Goal: Task Accomplishment & Management: Complete application form

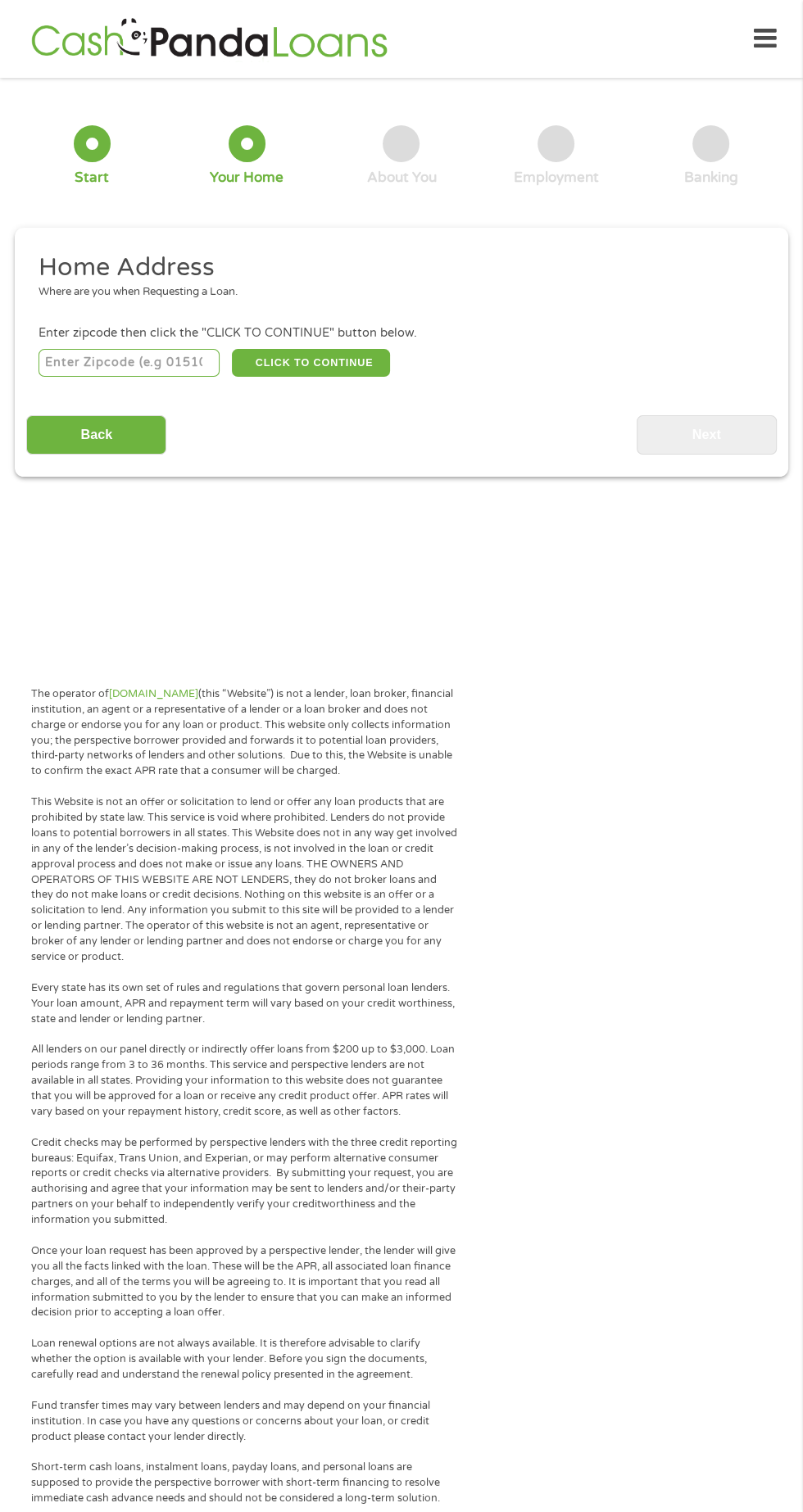
scroll to position [8, 0]
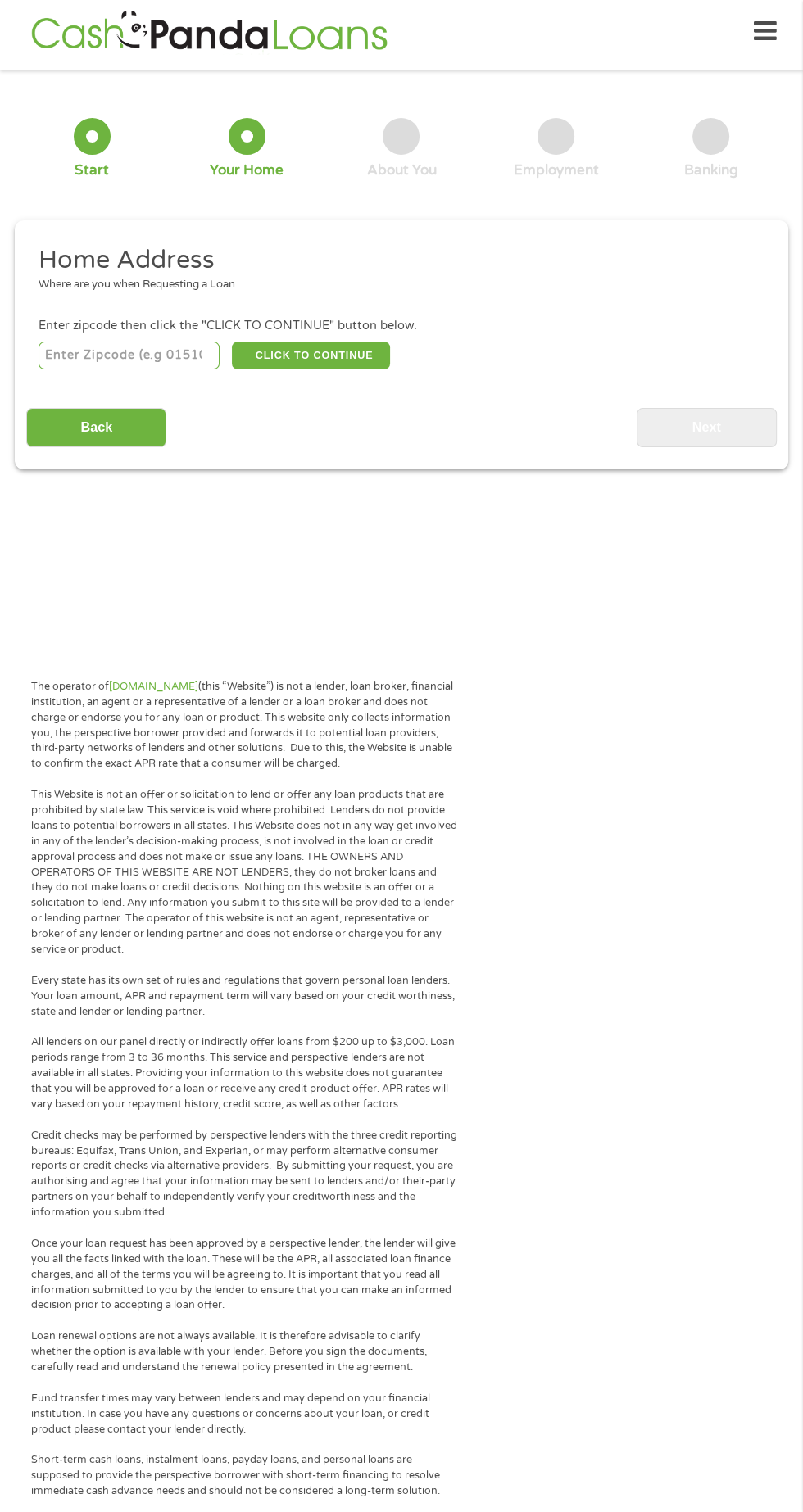
click at [127, 355] on input "number" at bounding box center [129, 355] width 182 height 28
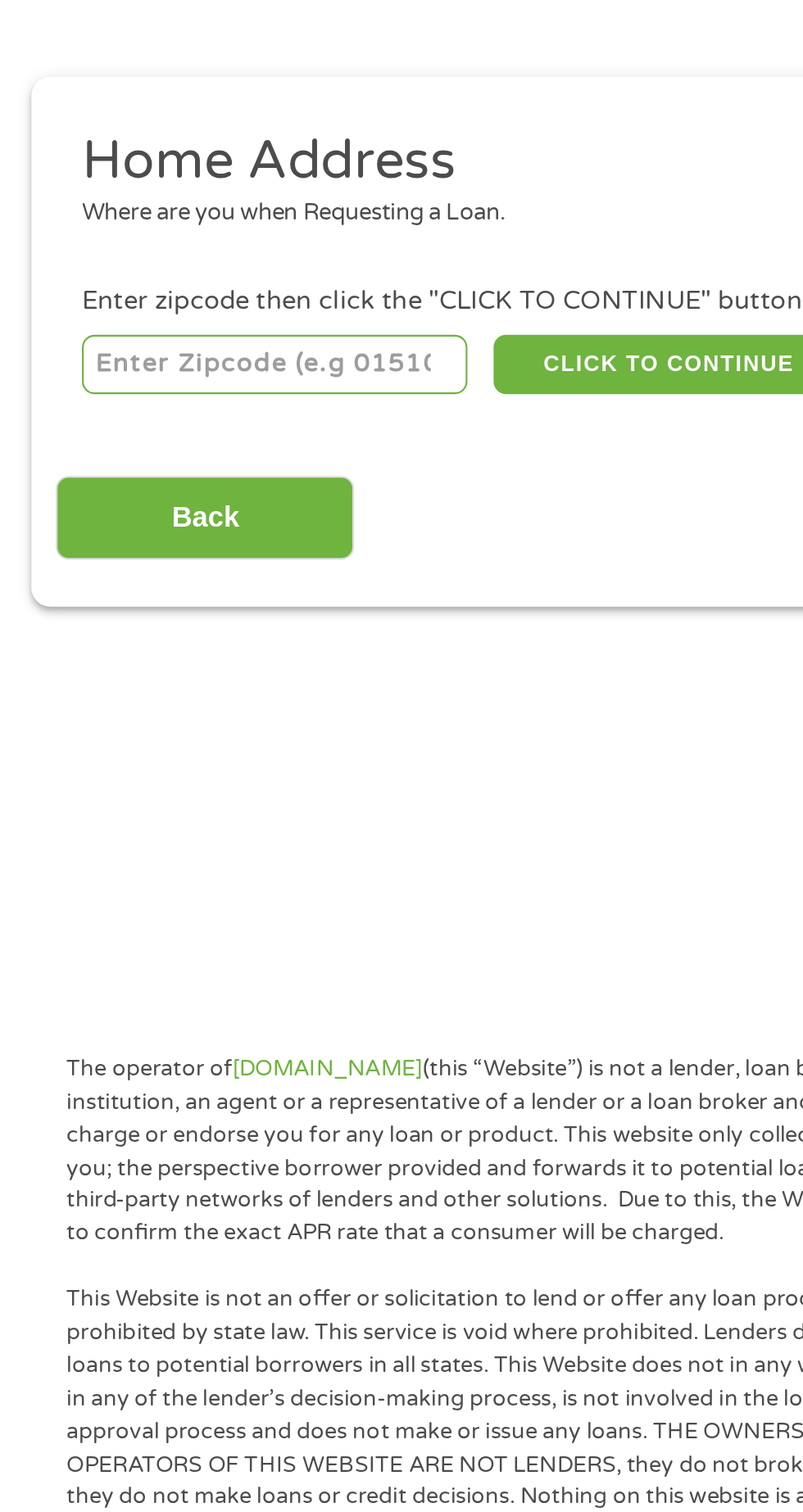
type input "23234"
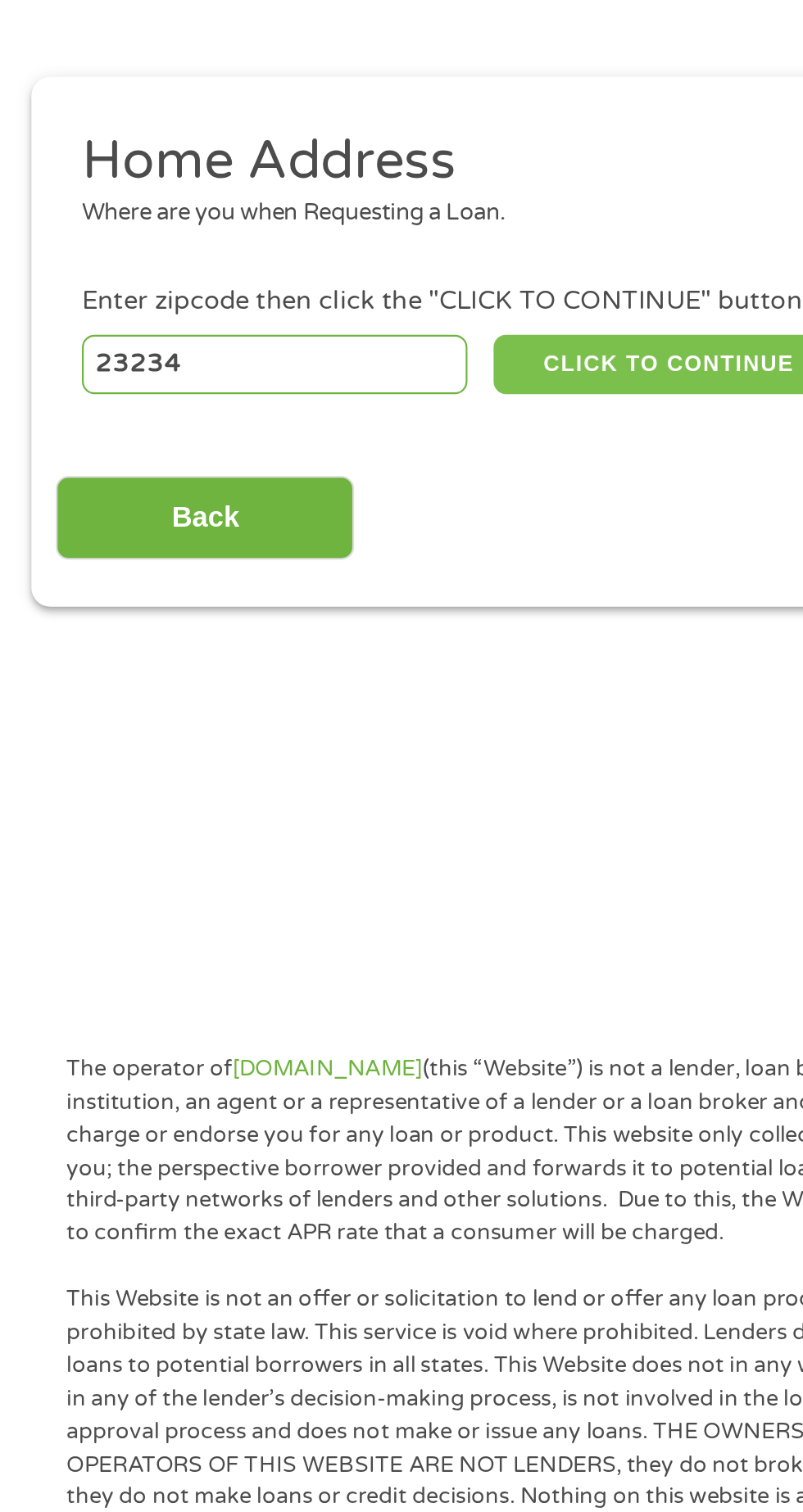
click at [326, 364] on button "CLICK TO CONTINUE" at bounding box center [311, 355] width 158 height 28
type input "23234"
type input "[GEOGRAPHIC_DATA]"
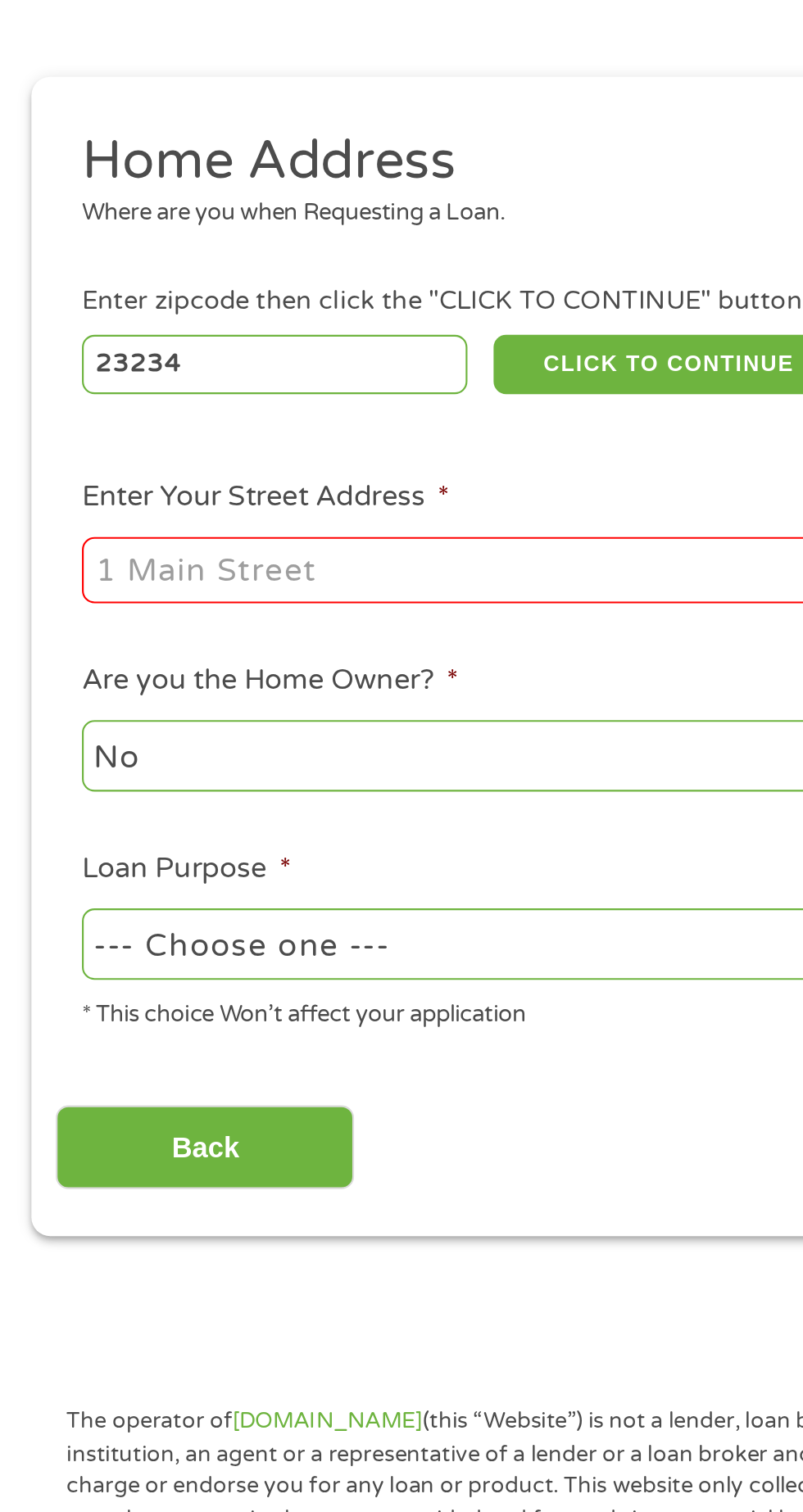
click at [273, 459] on input "Enter Your Street Address *" at bounding box center [214, 452] width 351 height 31
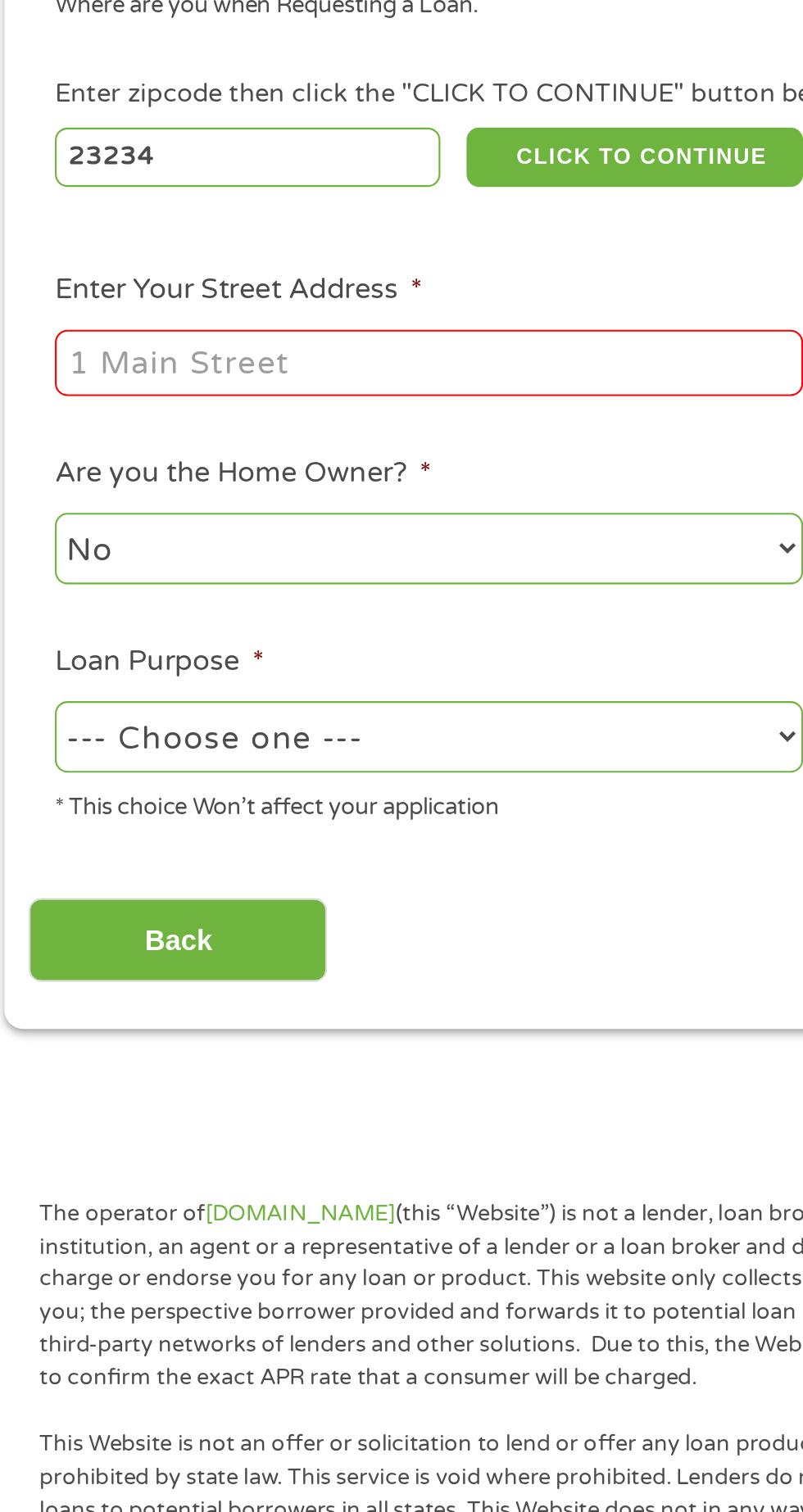
type input "[STREET_ADDRESS]"
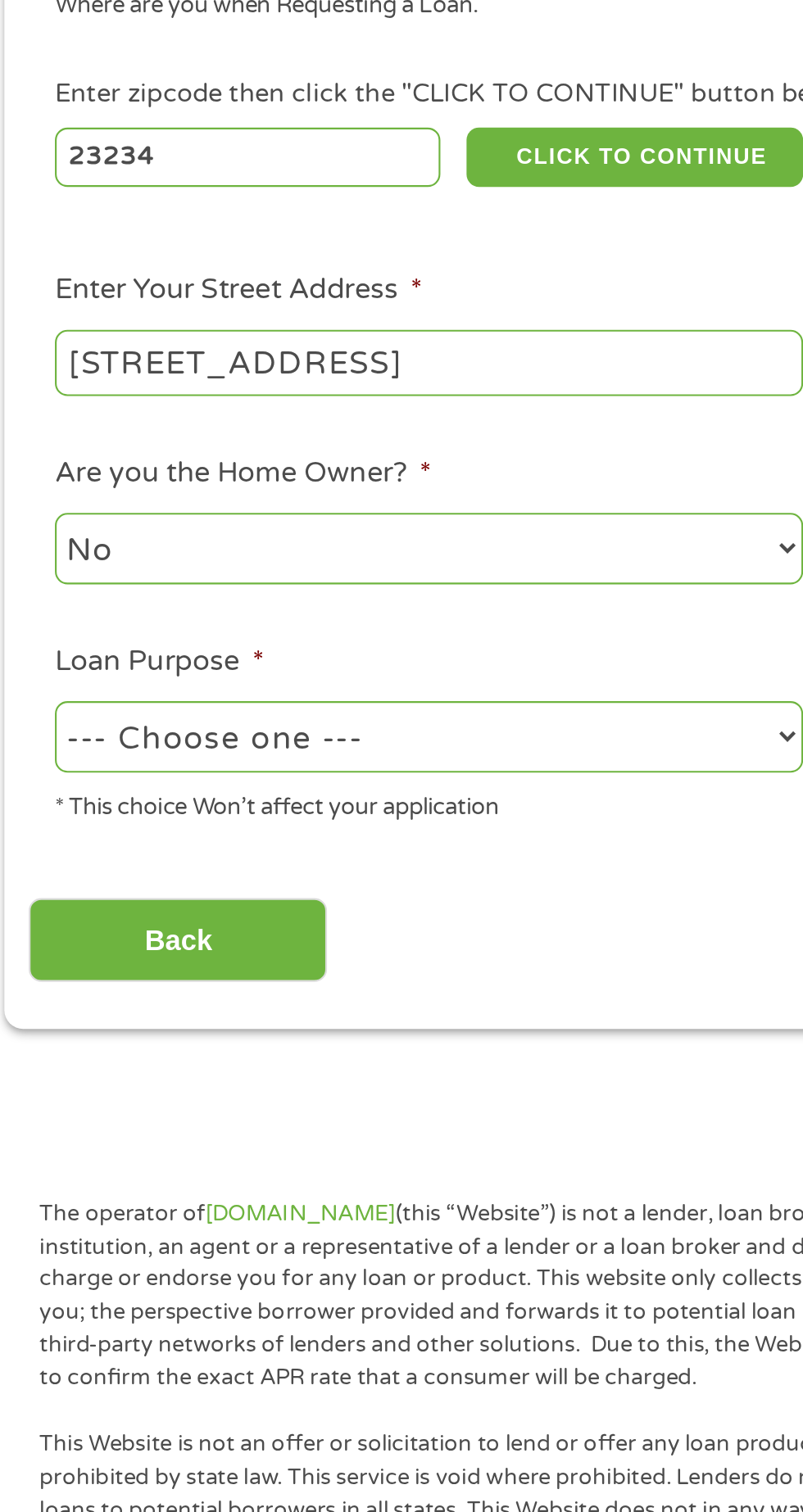
click at [276, 636] on select "--- Choose one --- Pay Bills Debt Consolidation Home Improvement Major Purchase…" at bounding box center [214, 628] width 351 height 33
select select "other"
click at [38, 612] on select "--- Choose one --- Pay Bills Debt Consolidation Home Improvement Major Purchase…" at bounding box center [214, 628] width 351 height 33
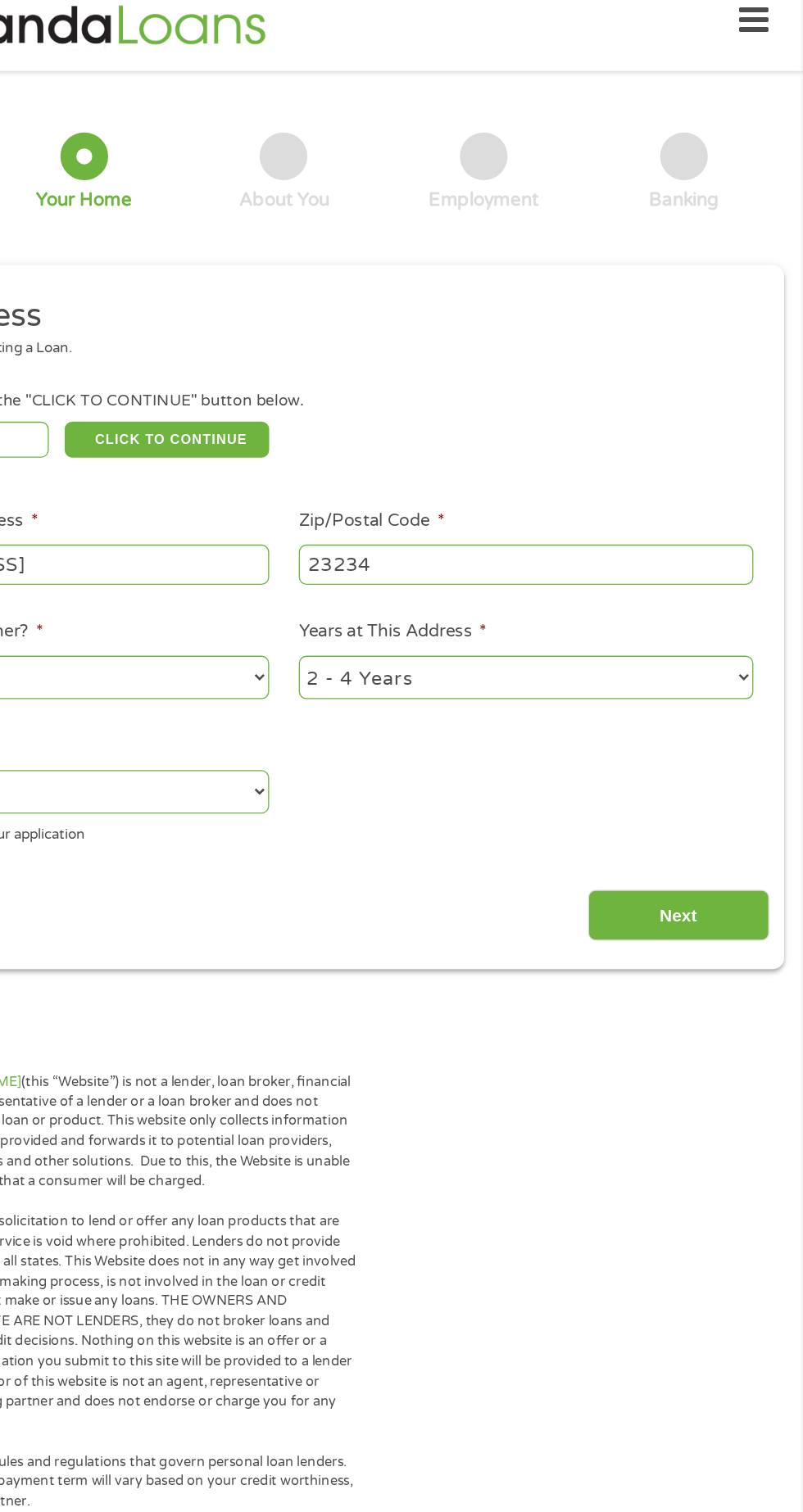
click at [633, 549] on select "1 Year or less 1 - 2 Years 2 - 4 Years Over 4 Years" at bounding box center [588, 539] width 351 height 33
select select "60months"
click at [413, 524] on select "1 Year or less 1 - 2 Years 2 - 4 Years Over 4 Years" at bounding box center [588, 539] width 351 height 33
click at [718, 724] on input "Next" at bounding box center [706, 724] width 140 height 40
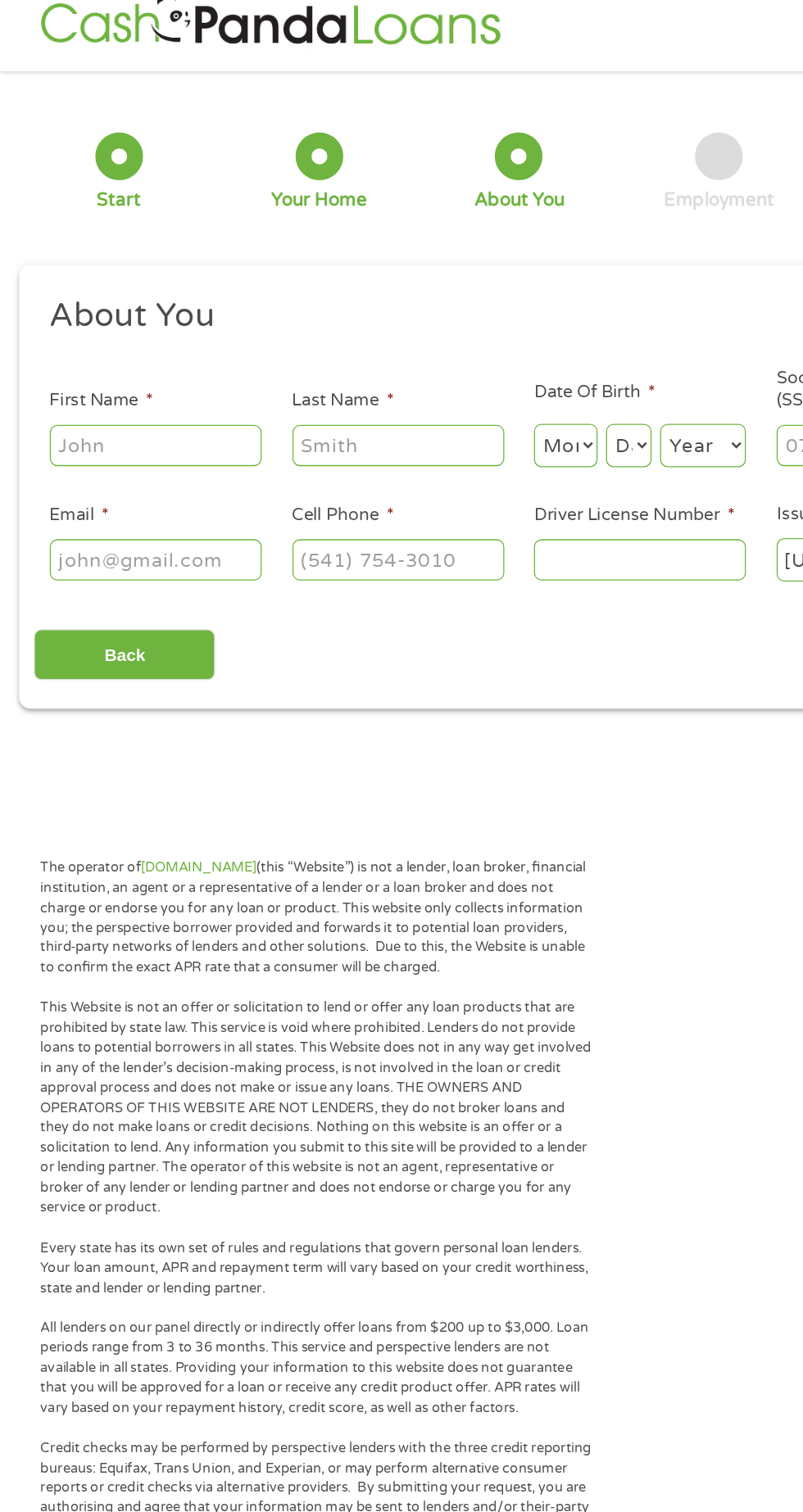
click at [148, 363] on input "First Name *" at bounding box center [120, 360] width 164 height 31
type input "[PERSON_NAME]"
type input "[EMAIL_ADDRESS][DOMAIN_NAME]"
click at [347, 450] on input "[PHONE_NUMBER]" at bounding box center [308, 447] width 164 height 31
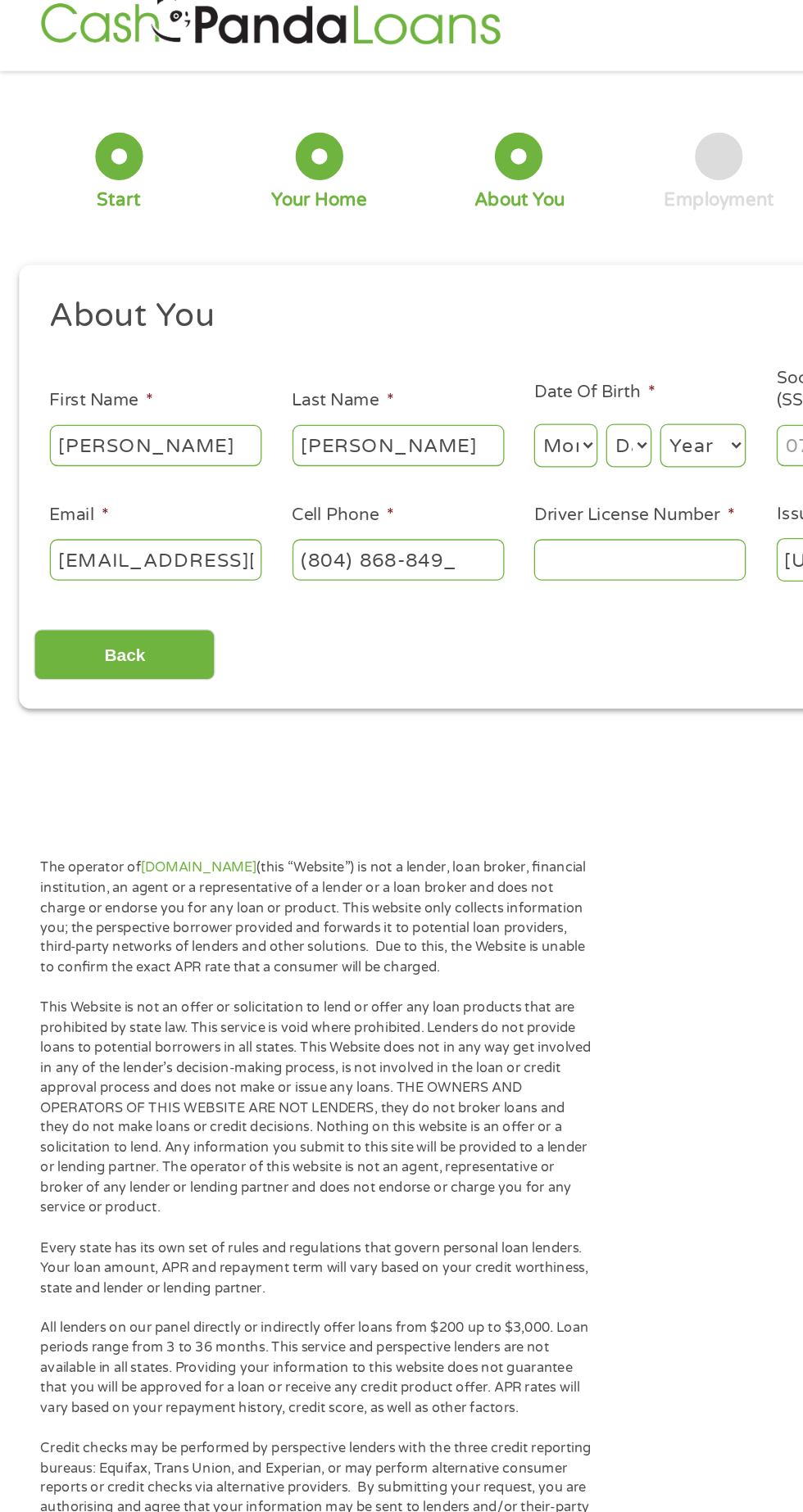
type input "[PHONE_NUMBER]"
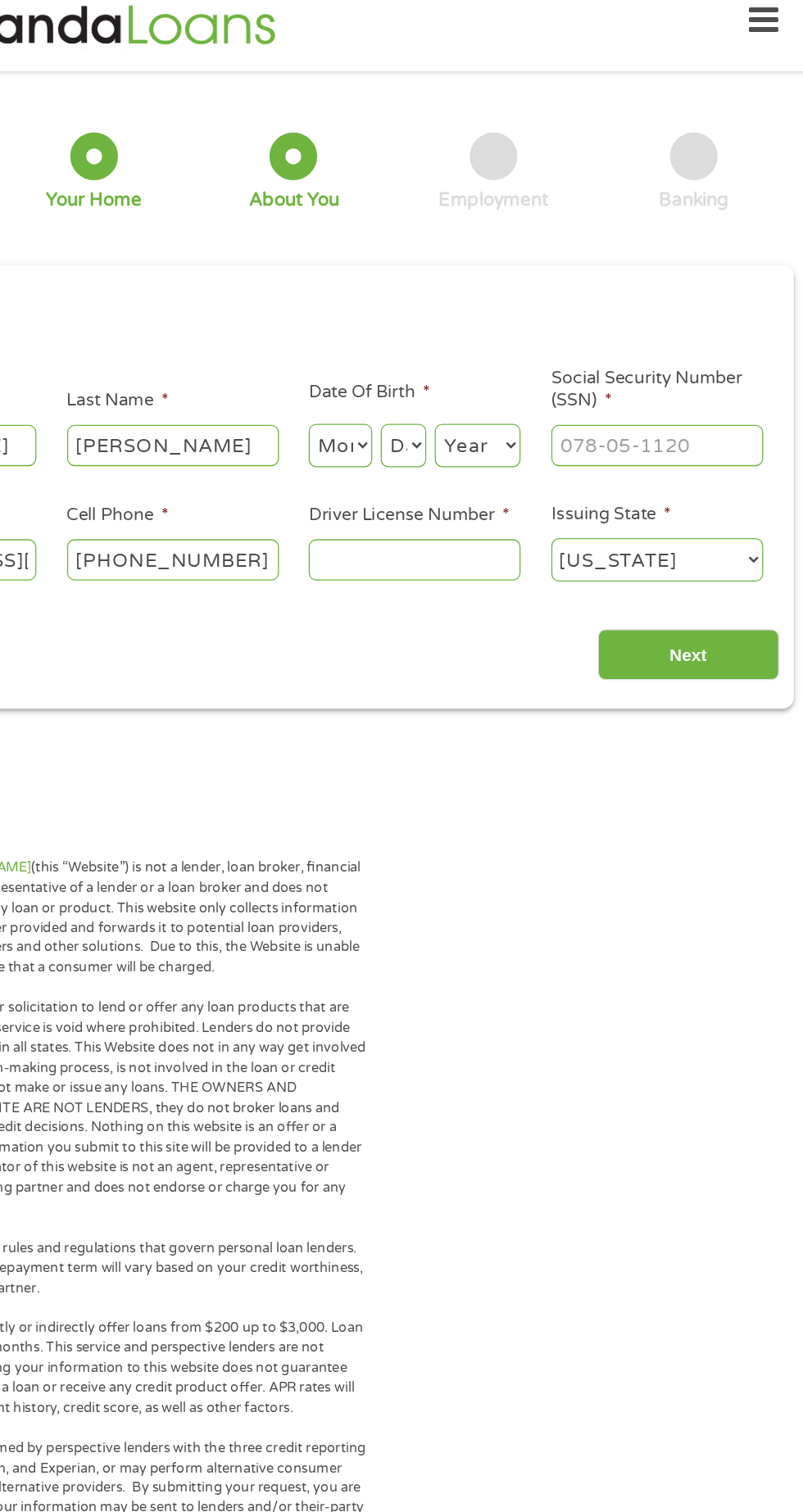
click at [529, 452] on input "Driver License Number *" at bounding box center [495, 447] width 164 height 31
type input "T65428767"
click at [699, 362] on input "Social Security Number (SSN) *" at bounding box center [682, 360] width 164 height 31
type input "224-37-5021"
click at [439, 373] on select "Month 1 2 3 4 5 6 7 8 9 10 11 12" at bounding box center [438, 360] width 50 height 33
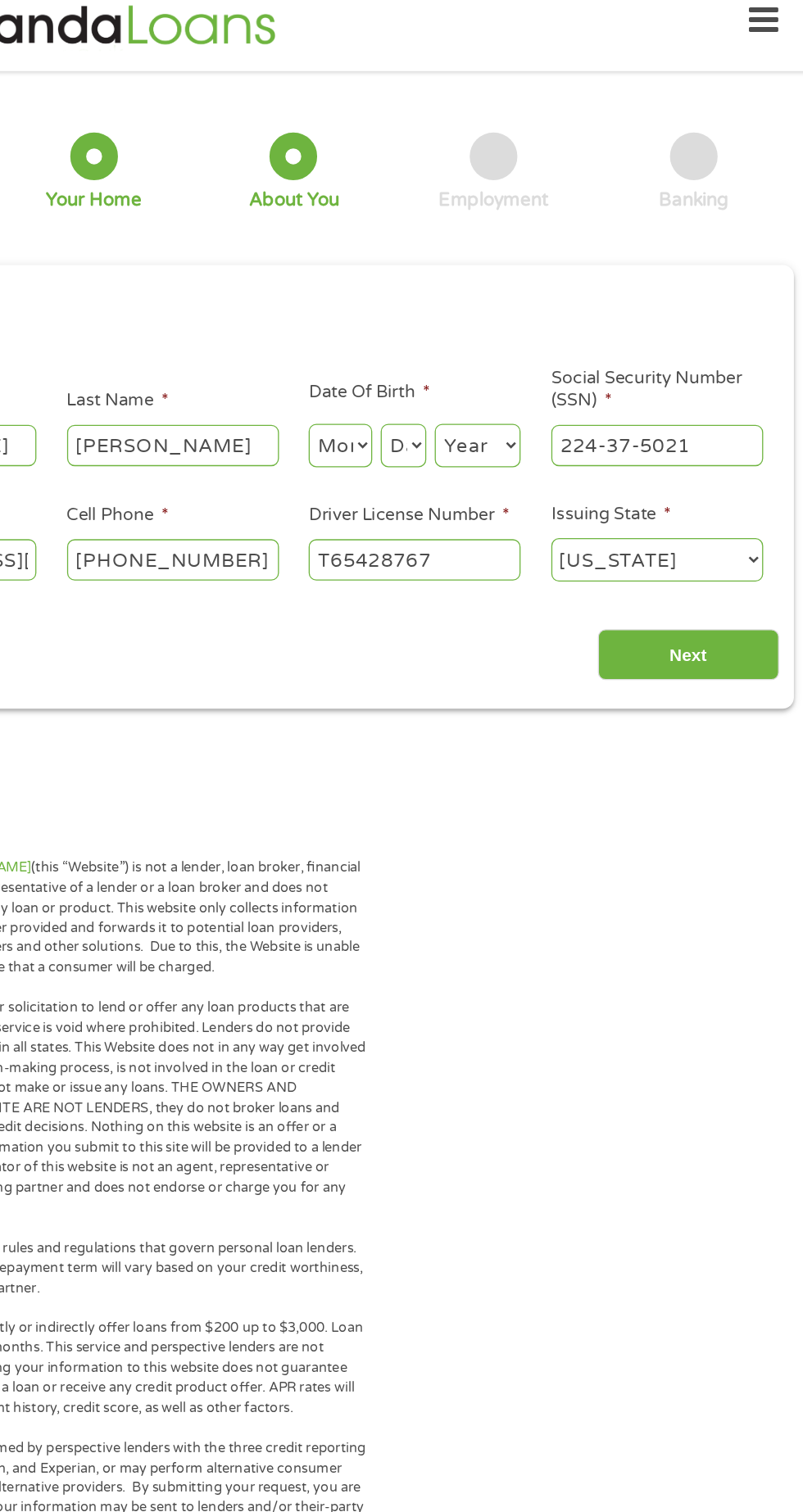
select select "11"
click at [413, 343] on select "Month 1 2 3 4 5 6 7 8 9 10 11 12" at bounding box center [438, 360] width 50 height 33
click at [494, 376] on select "Day 1 2 3 4 5 6 7 8 9 10 11 12 13 14 15 16 17 18 19 20 21 22 23 24 25 26 27 28 …" at bounding box center [485, 360] width 35 height 33
select select "22"
click at [468, 343] on select "Day 1 2 3 4 5 6 7 8 9 10 11 12 13 14 15 16 17 18 19 20 21 22 23 24 25 26 27 28 …" at bounding box center [485, 360] width 35 height 33
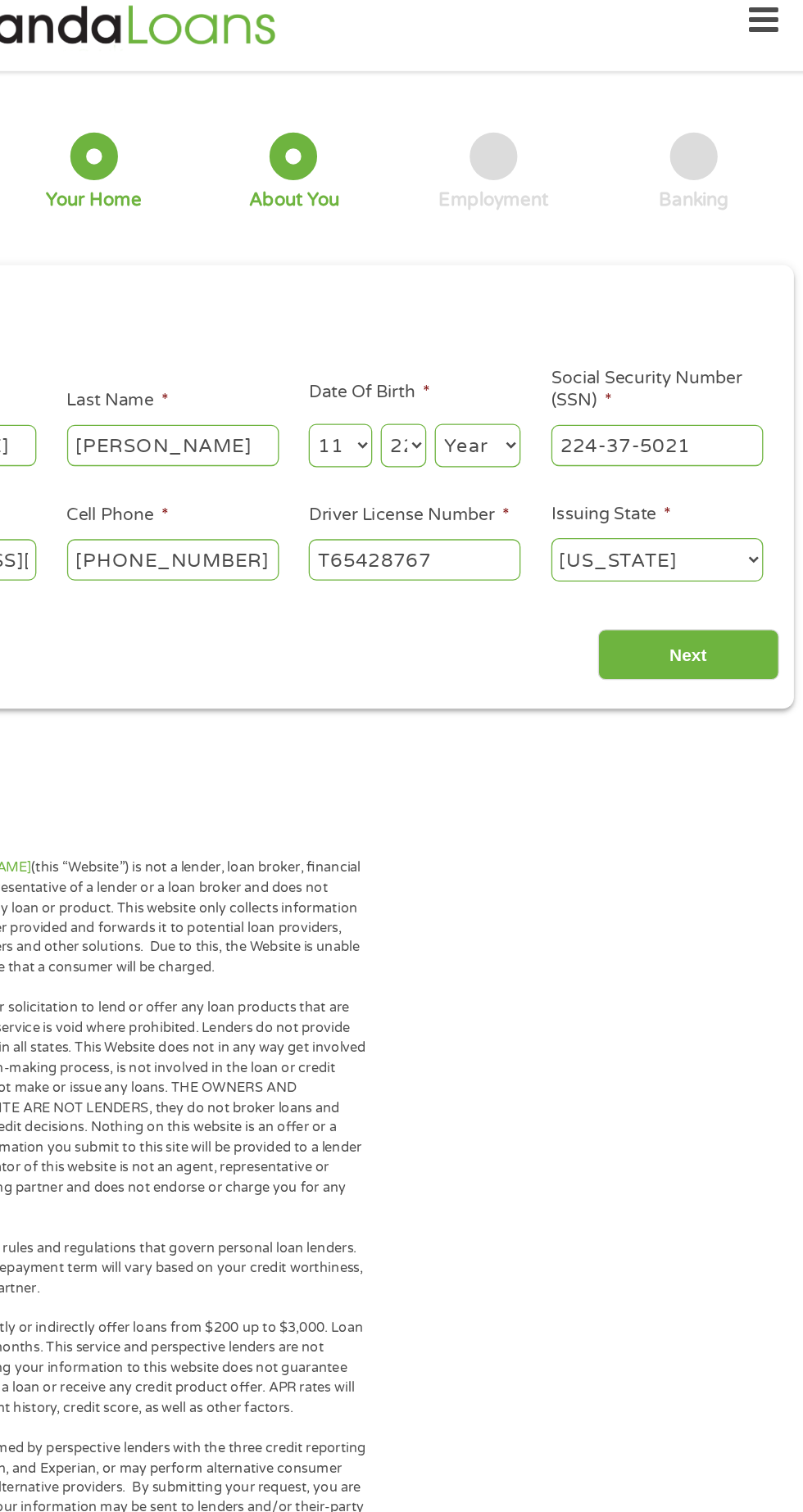
click at [548, 373] on select "Year [DATE] 2006 2005 2004 2003 2002 2001 2000 1999 1998 1997 1996 1995 1994 19…" at bounding box center [544, 360] width 67 height 33
select select "1985"
click at [510, 343] on select "Year [DATE] 2006 2005 2004 2003 2002 2001 2000 1999 1998 1997 1996 1995 1994 19…" at bounding box center [544, 360] width 67 height 33
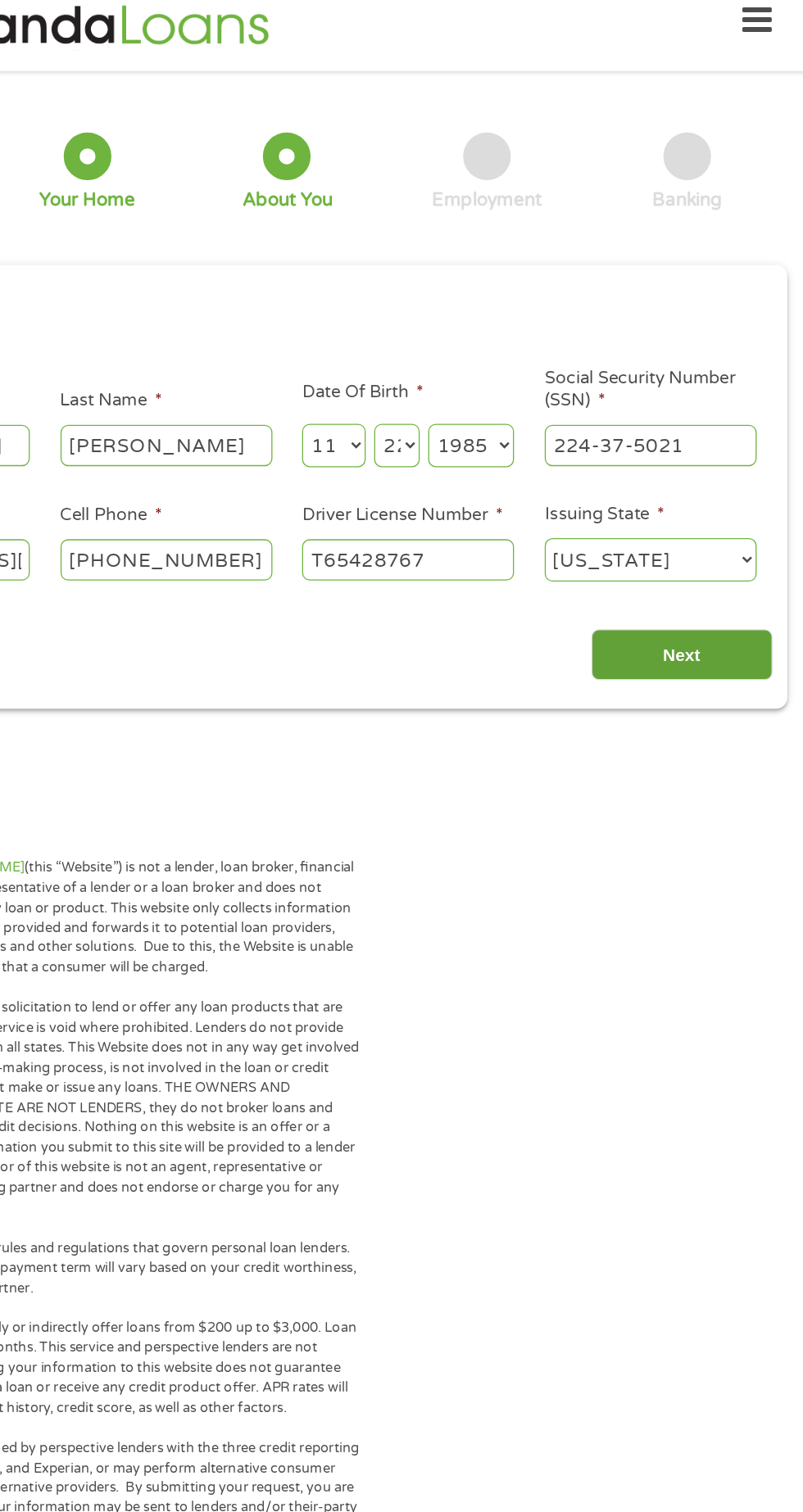
click at [722, 534] on input "Next" at bounding box center [706, 522] width 140 height 40
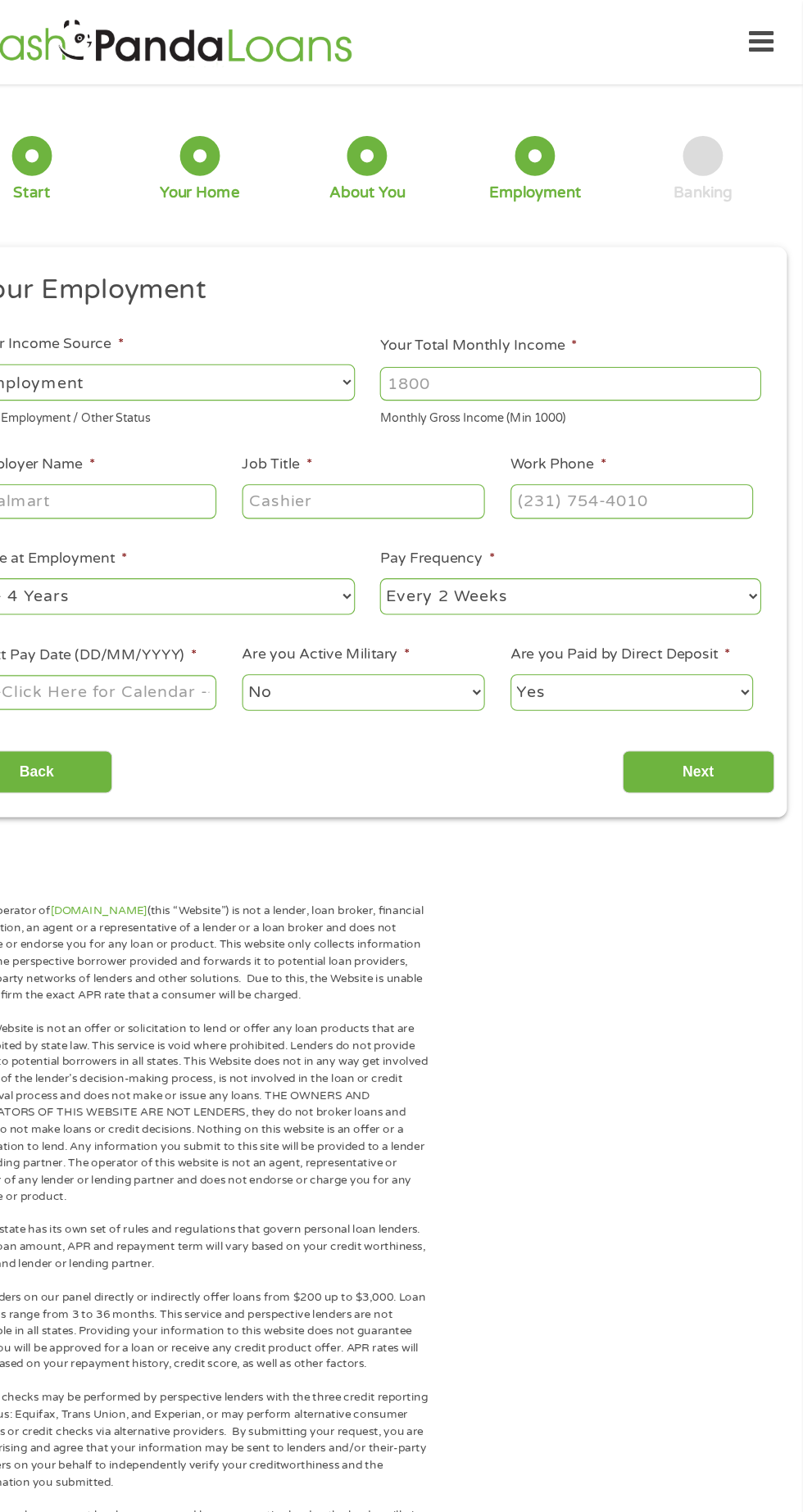
scroll to position [0, 0]
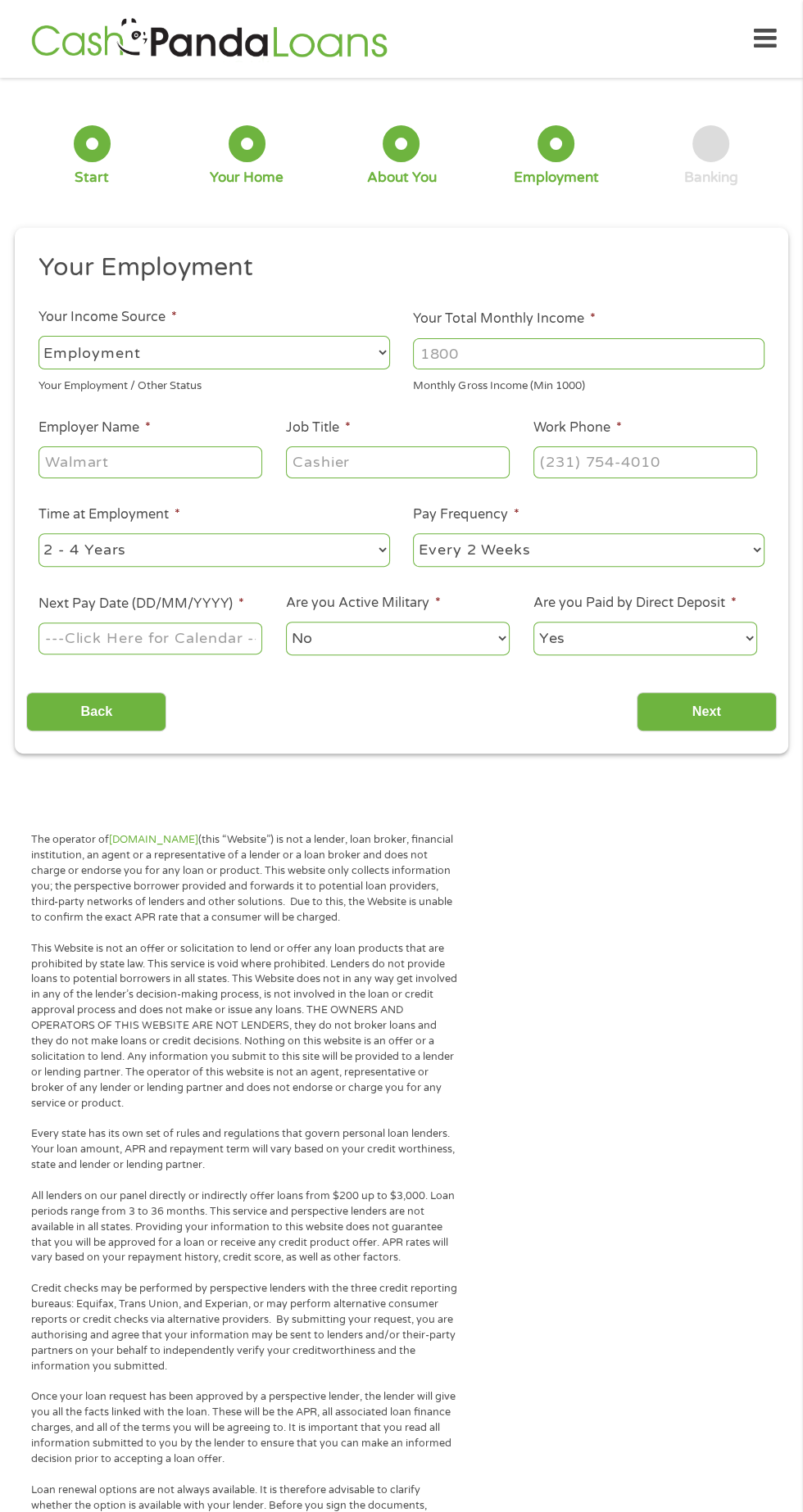
click at [685, 362] on input "Your Total Monthly Income *" at bounding box center [588, 354] width 351 height 31
type input "3000"
click at [693, 557] on select "--- Choose one --- Every 2 Weeks Every Week Monthly Semi-Monthly" at bounding box center [588, 549] width 351 height 33
select select "semimonthly"
click at [413, 534] on select "--- Choose one --- Every 2 Weeks Every Week Monthly Semi-Monthly" at bounding box center [588, 549] width 351 height 33
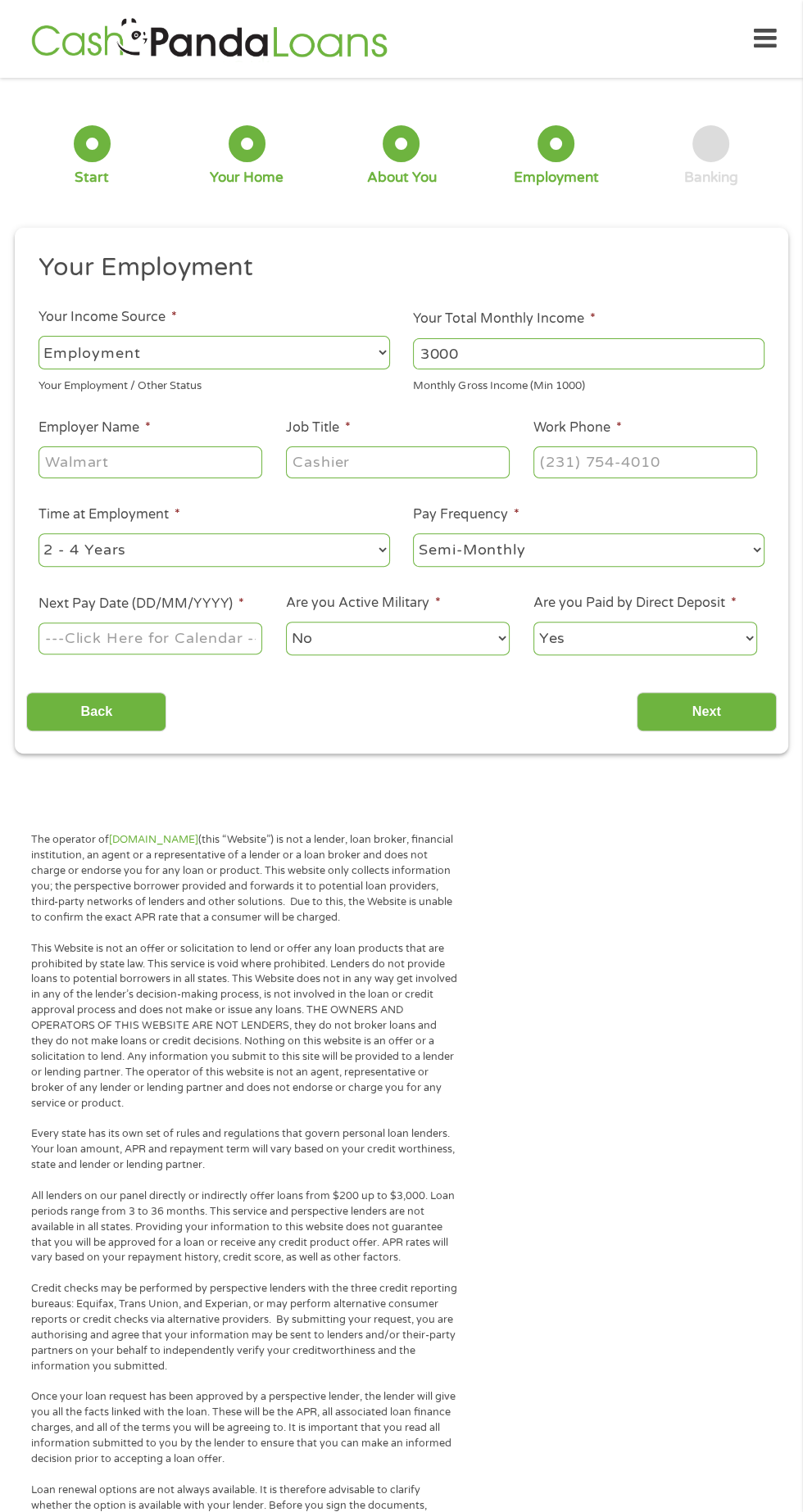
click at [166, 470] on input "Employer Name *" at bounding box center [150, 462] width 223 height 31
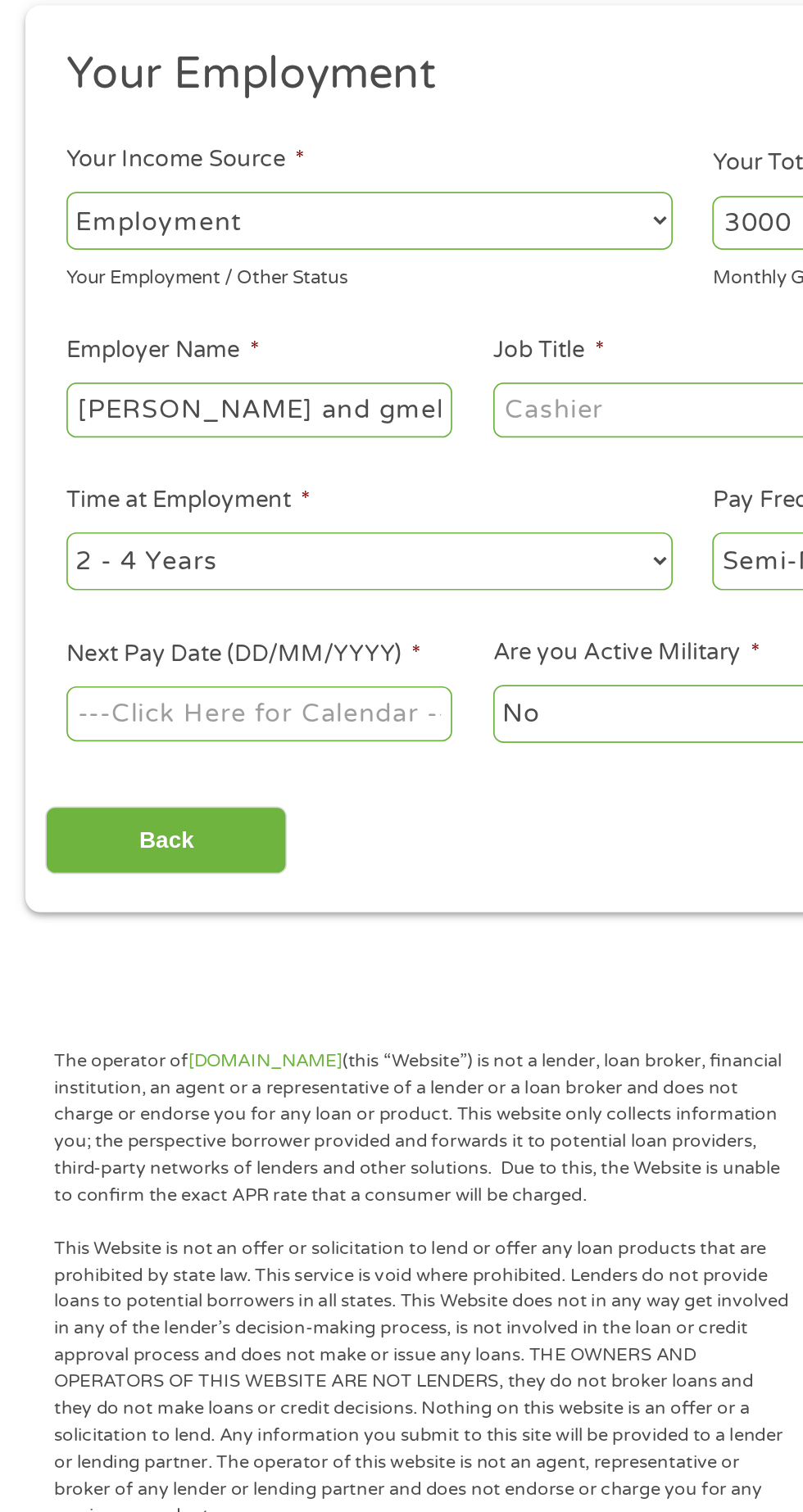
type input "[PERSON_NAME] and gmelin"
click at [393, 463] on input "Job Title *" at bounding box center [398, 462] width 223 height 31
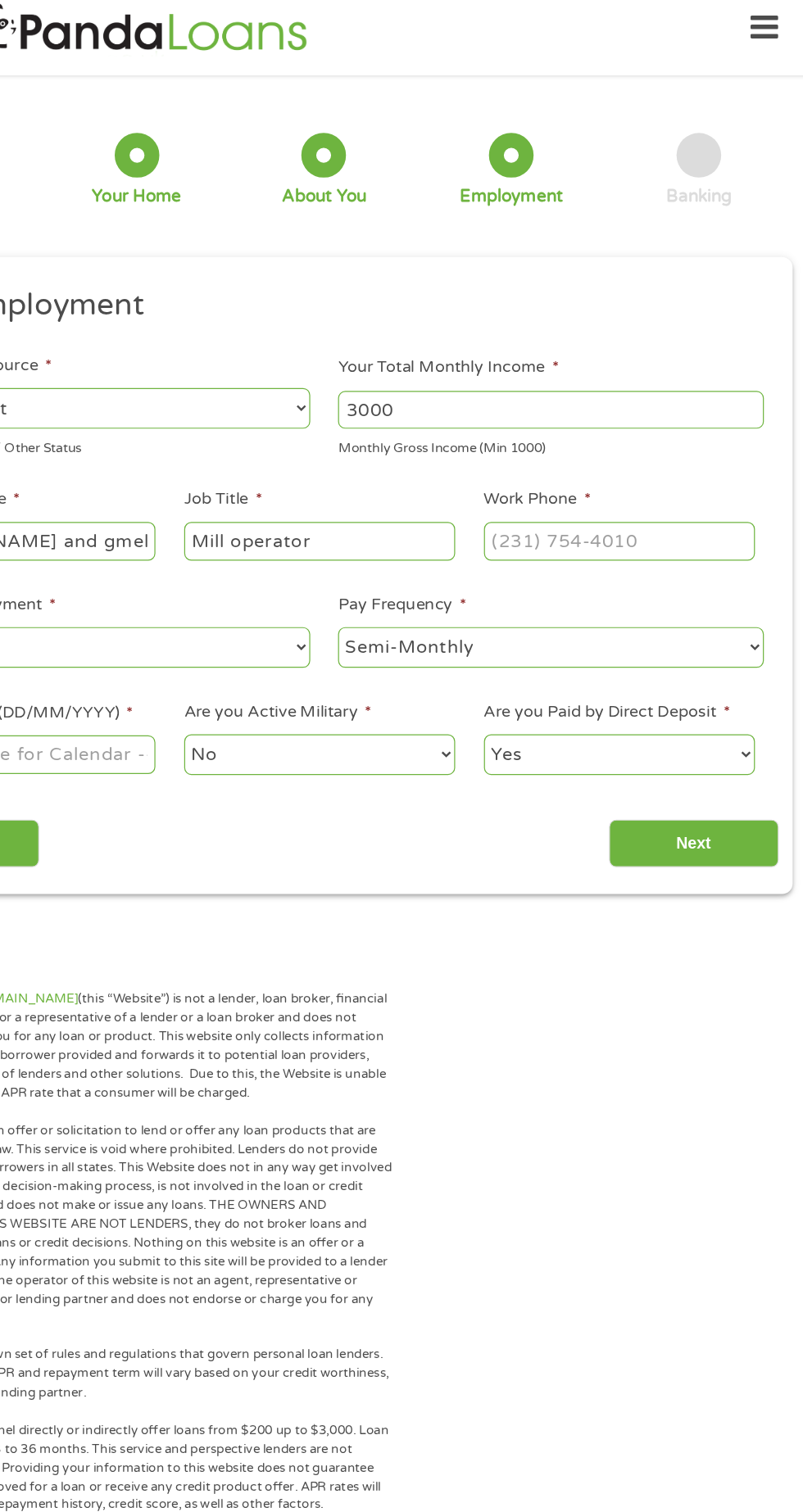
type input "Mill operator"
click at [683, 459] on input "Work Phone *" at bounding box center [645, 462] width 223 height 31
type input "[PHONE_NUMBER]"
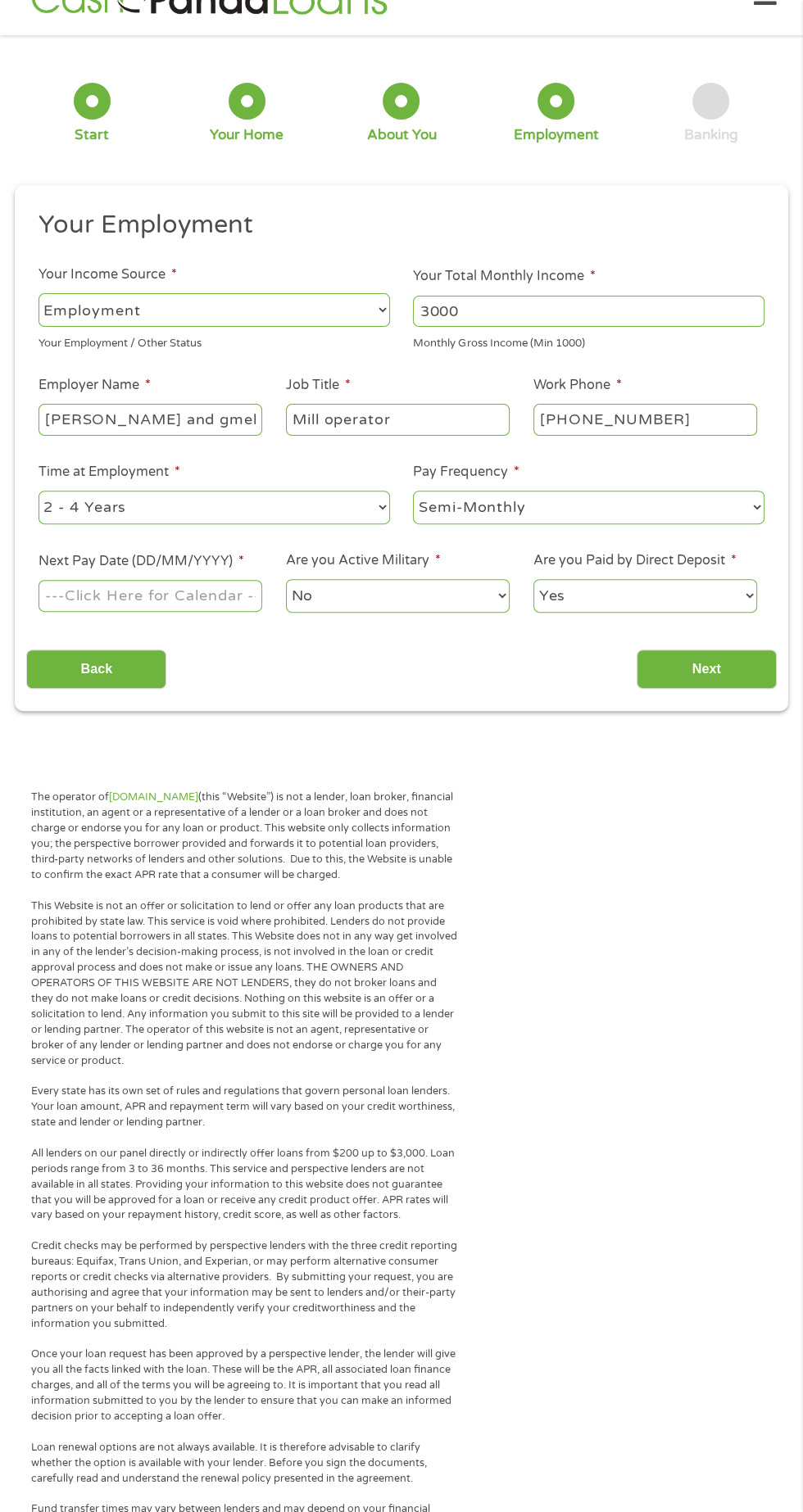
scroll to position [50, 0]
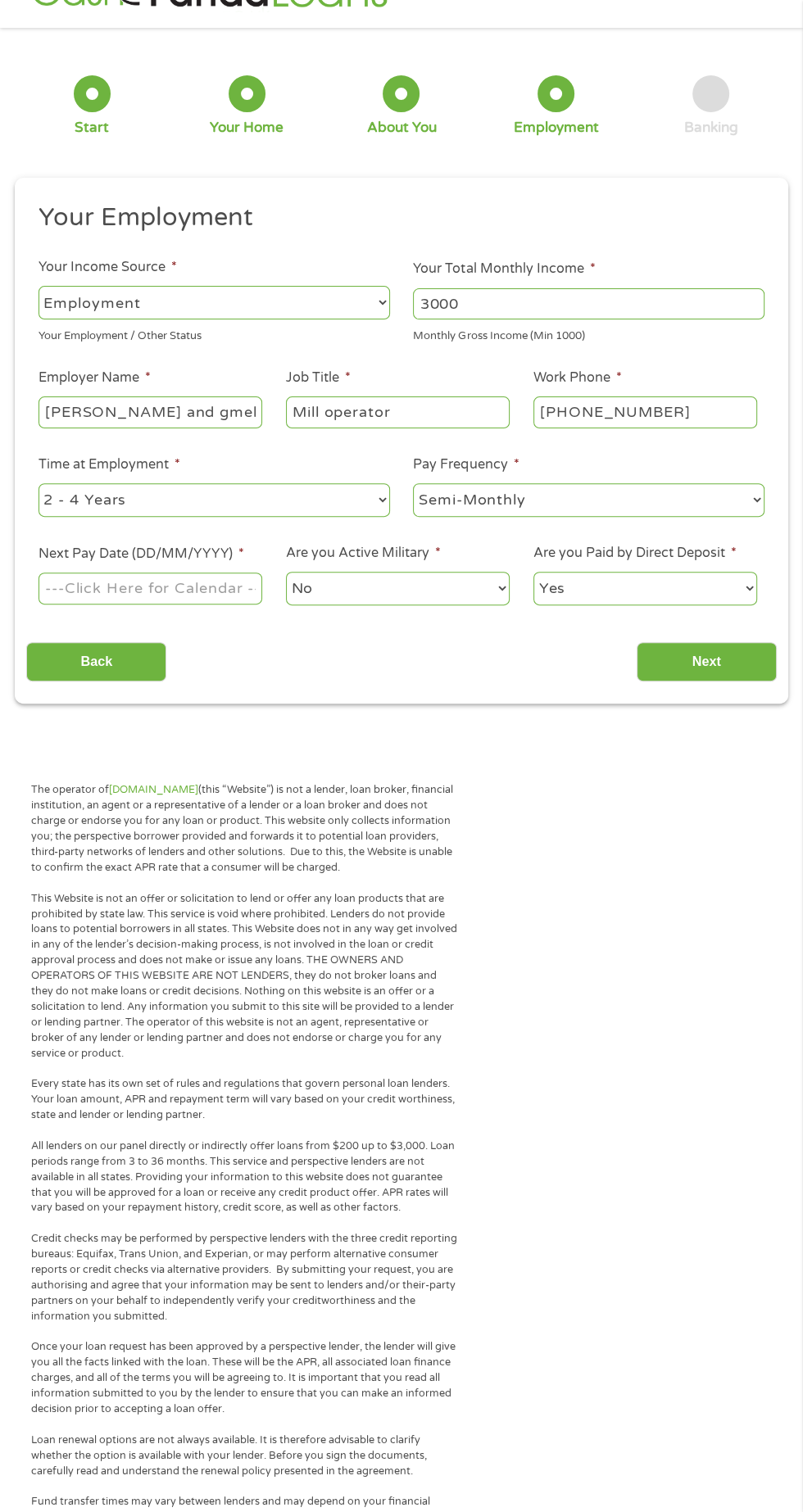
click at [167, 589] on body "Home Get Loan Offer How it works FAQs Blog Cash Loans Quick Loans Online Loans …" at bounding box center [402, 1199] width 803 height 2497
click at [159, 590] on input "Next Pay Date (DD/MM/YYYY) *" at bounding box center [150, 588] width 223 height 31
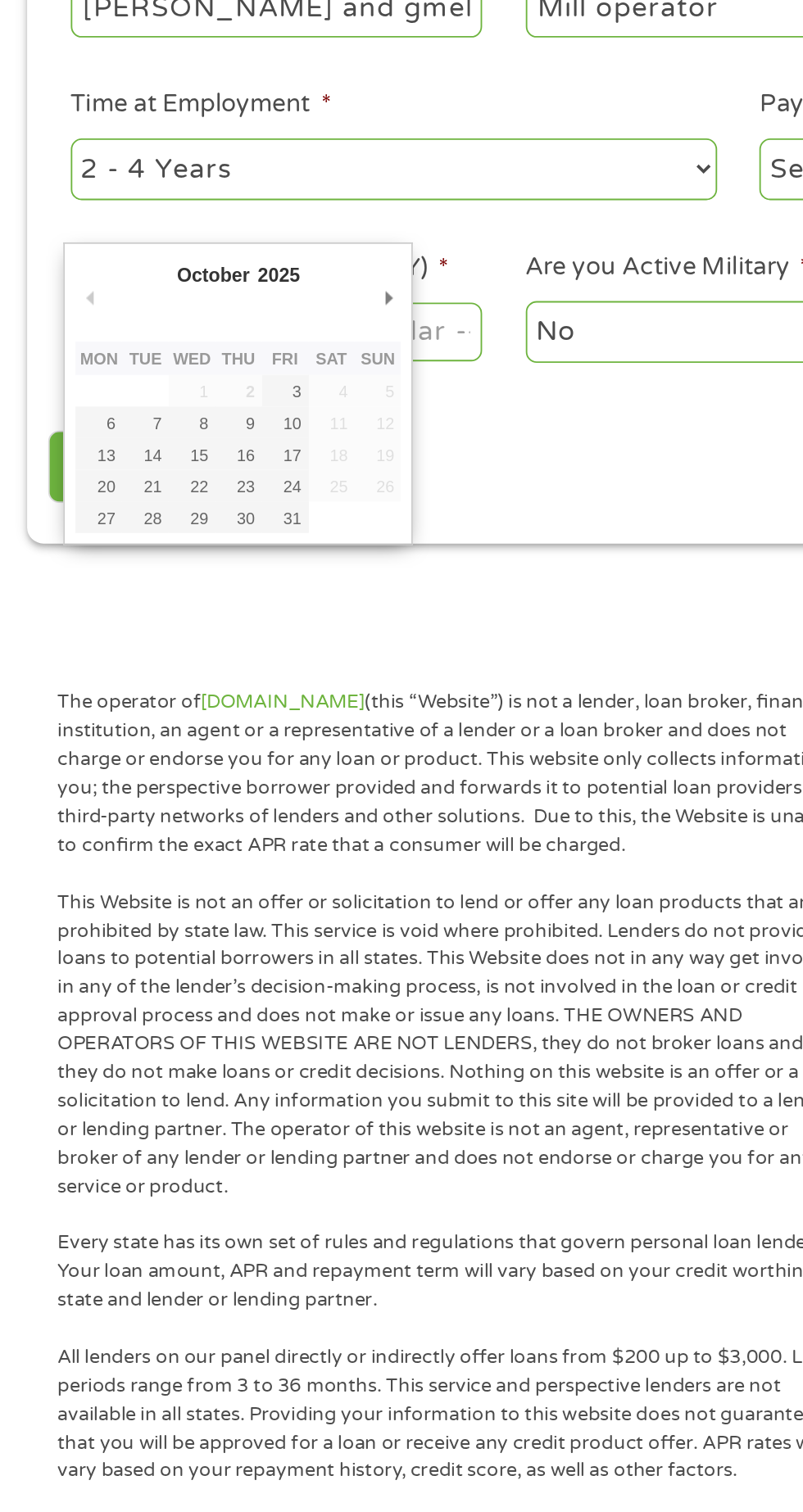
type input "[DATE]"
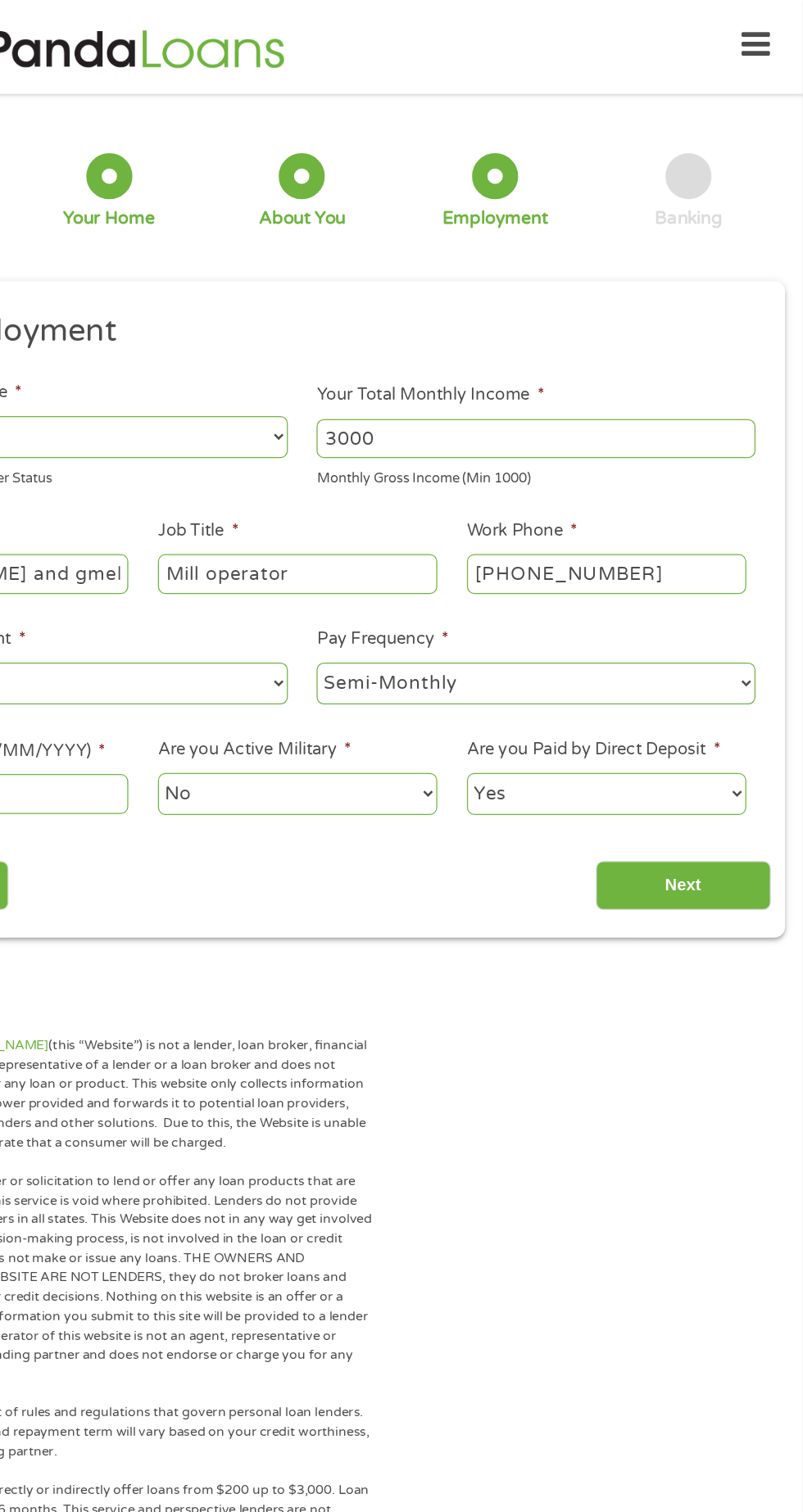
scroll to position [0, 0]
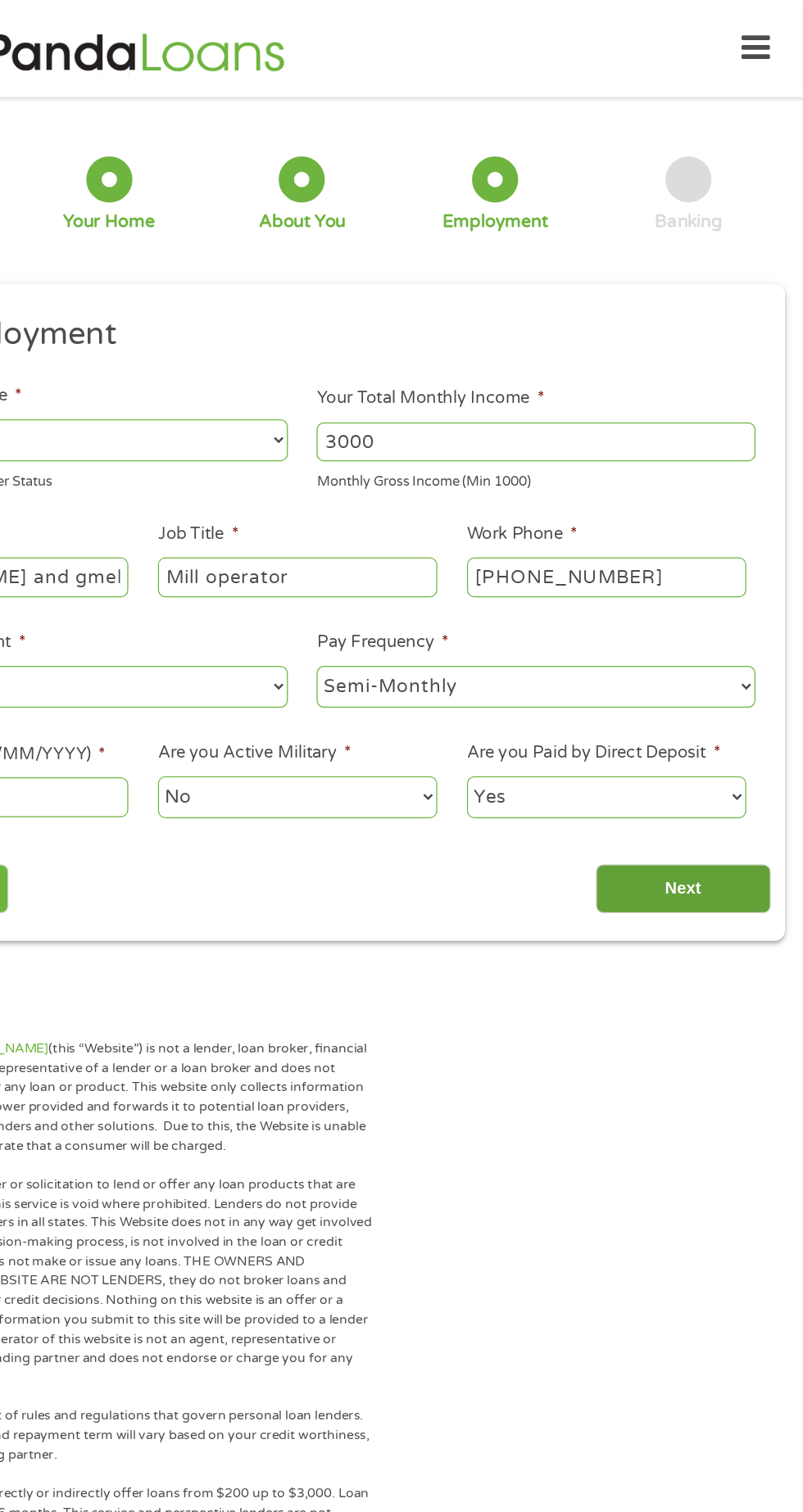
click at [731, 716] on input "Next" at bounding box center [706, 713] width 140 height 40
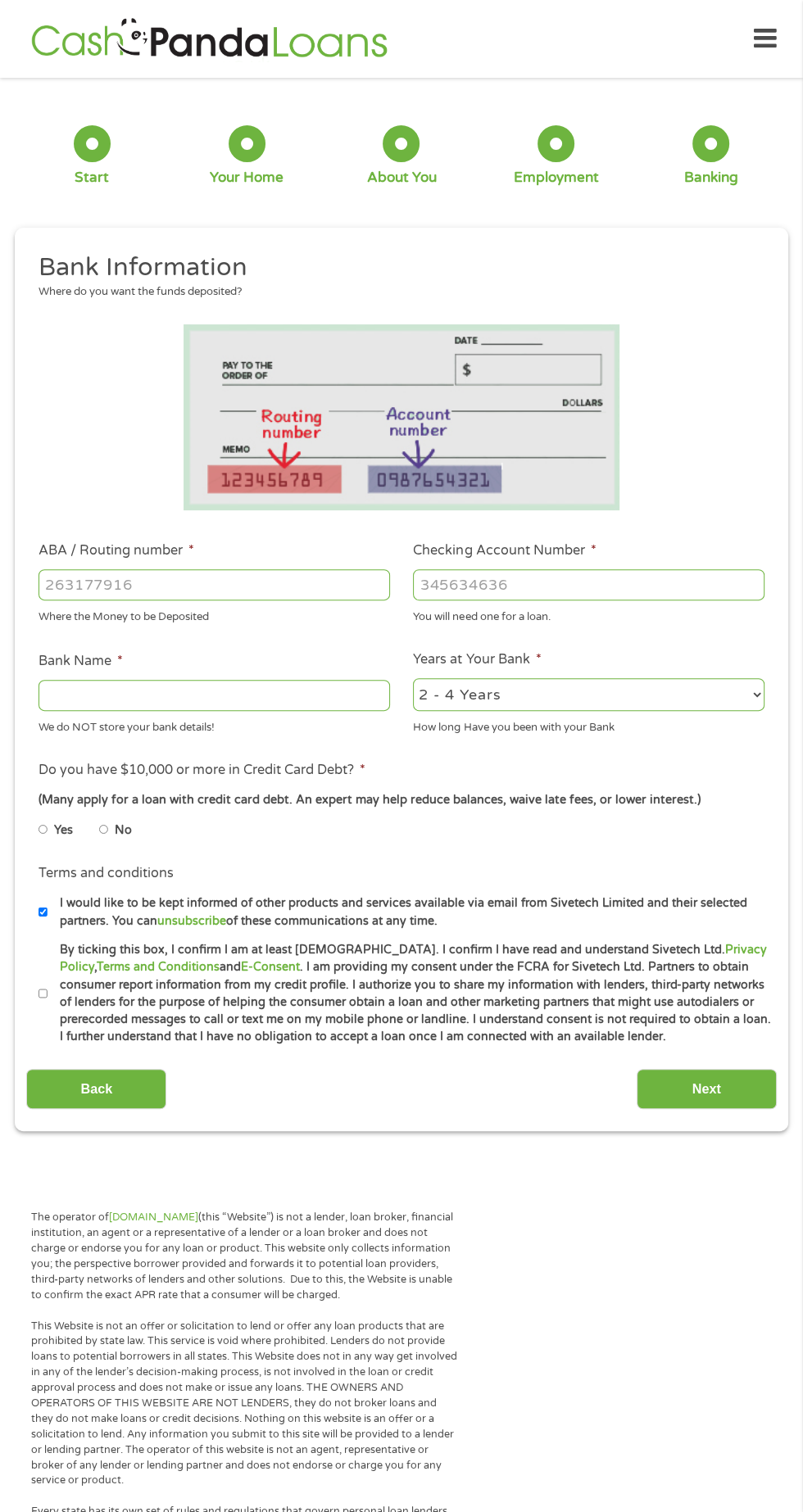
click at [301, 584] on input "ABA / Routing number *" at bounding box center [214, 585] width 351 height 31
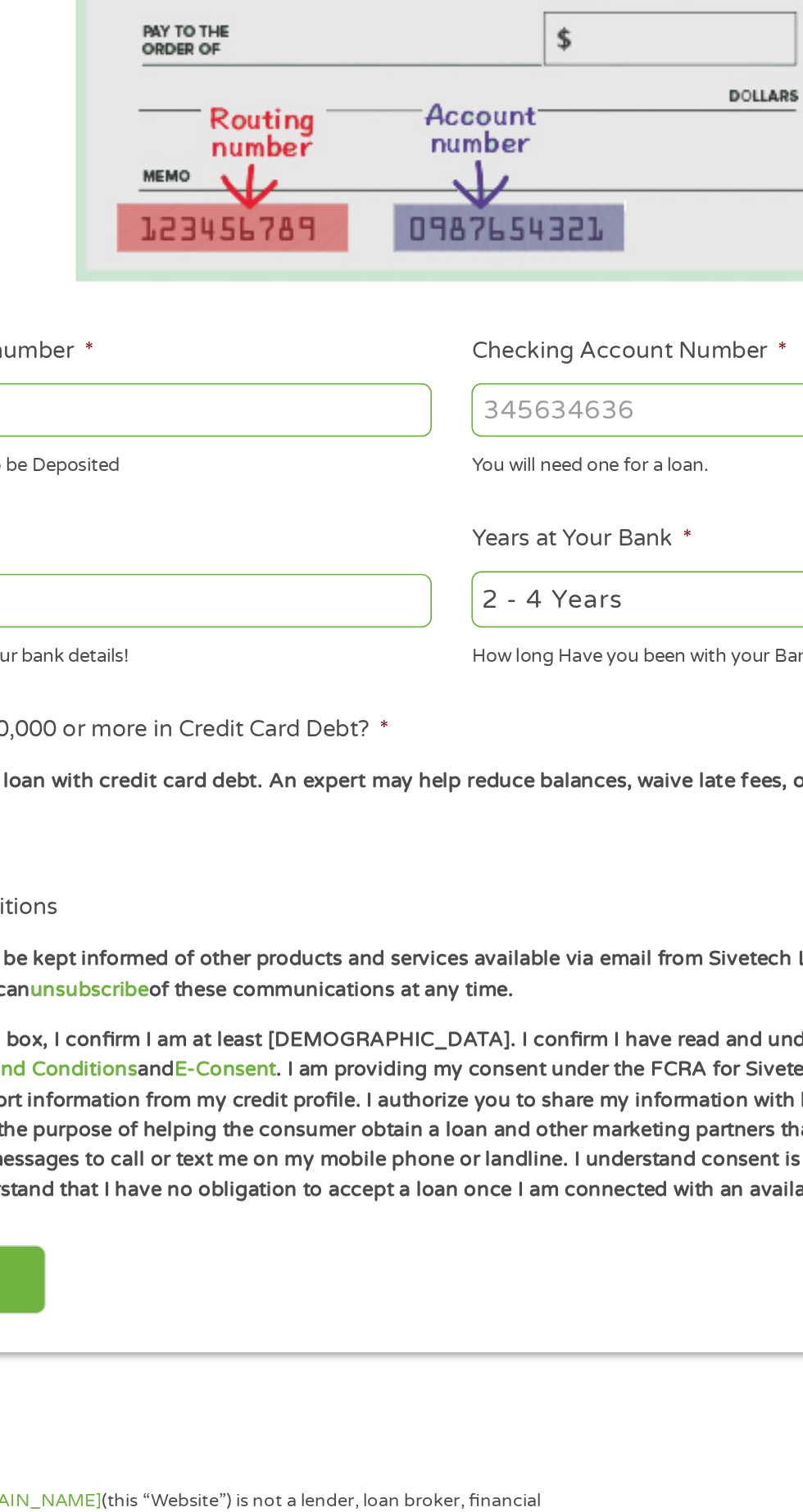
click at [551, 587] on input "Checking Account Number *" at bounding box center [588, 585] width 351 height 31
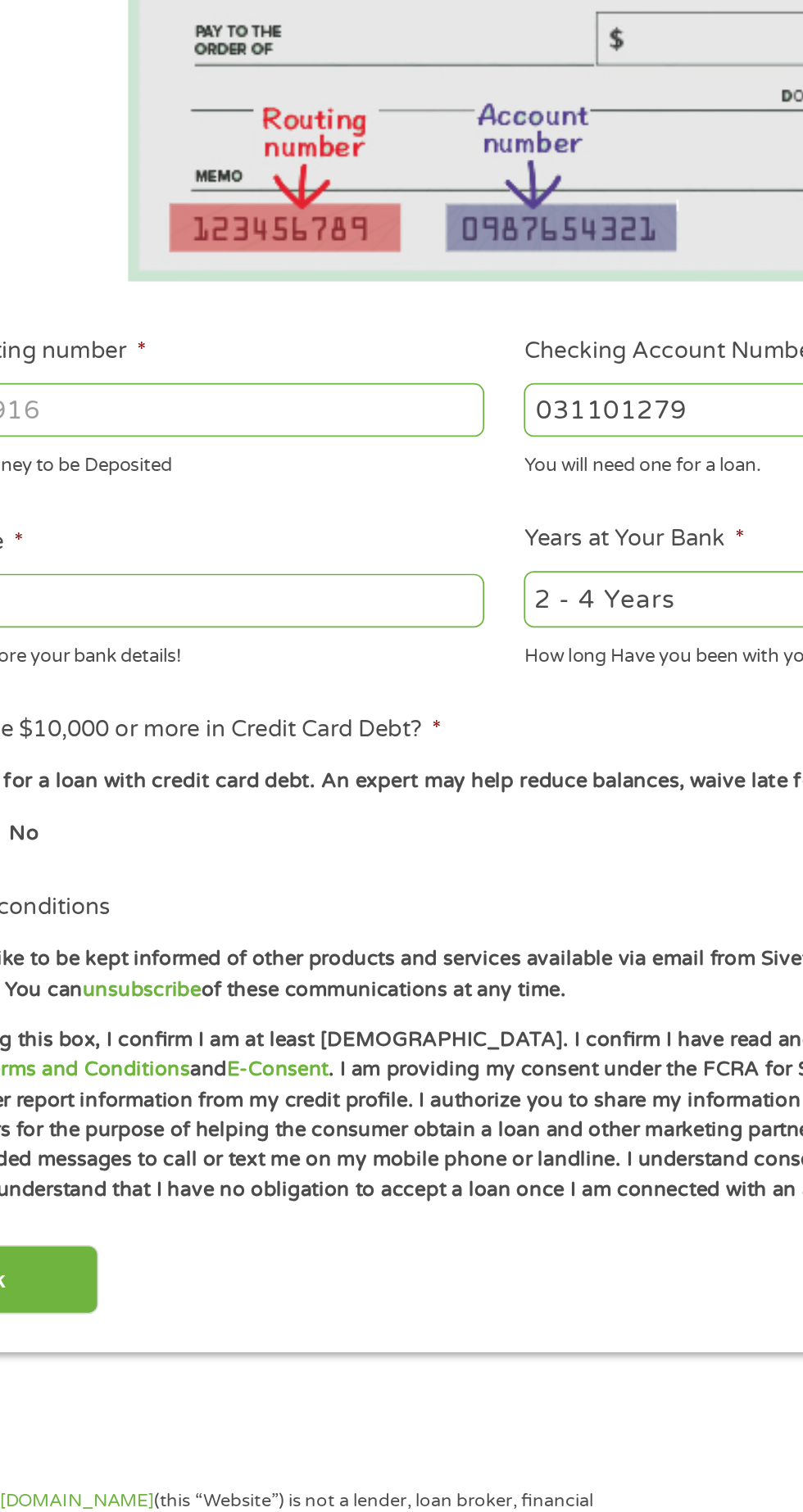
type input "031101279"
click at [310, 578] on input "ABA / Routing number *" at bounding box center [214, 585] width 351 height 31
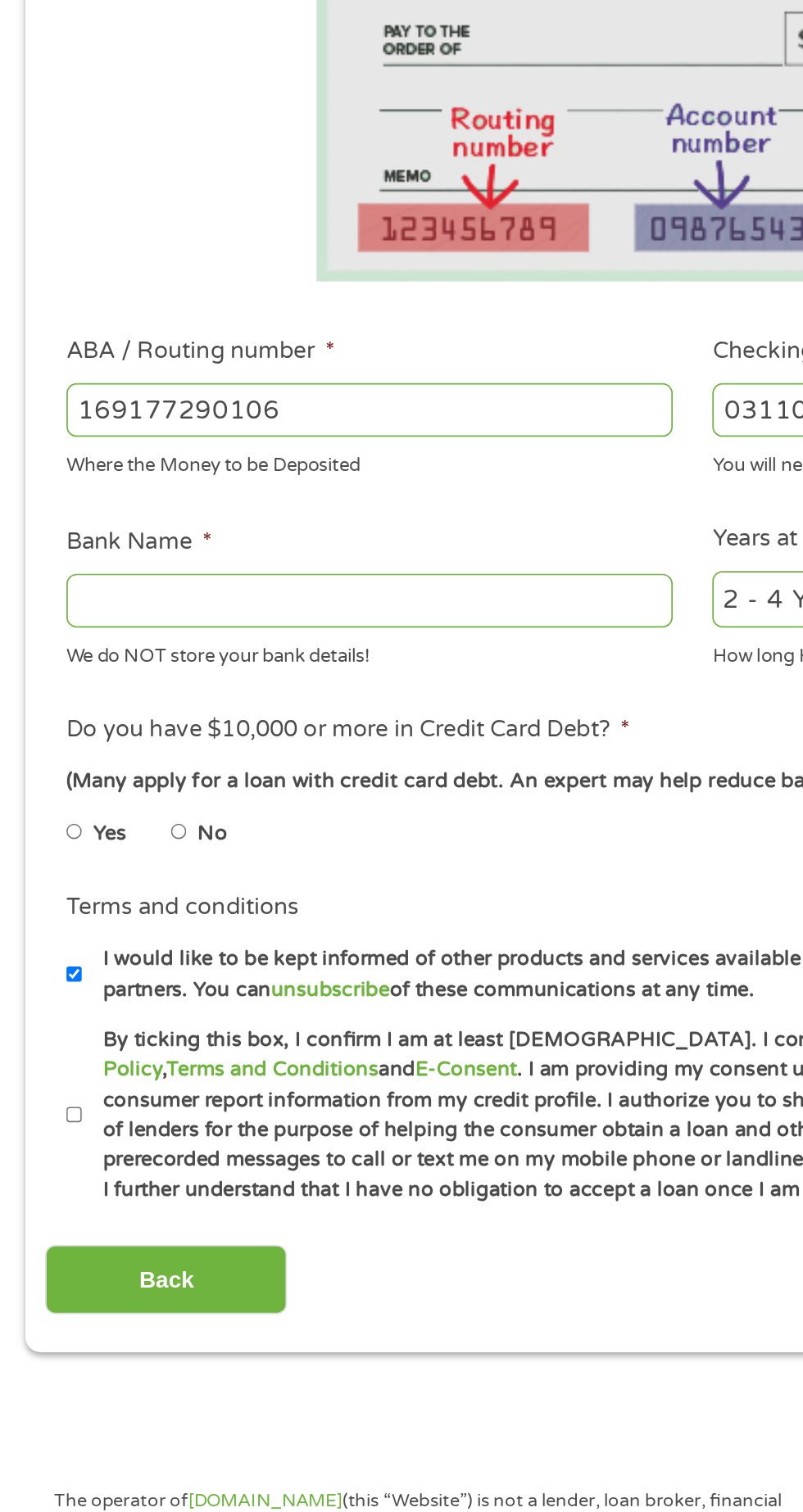
type input "169177290106"
click at [291, 694] on input "Bank Name *" at bounding box center [214, 695] width 351 height 31
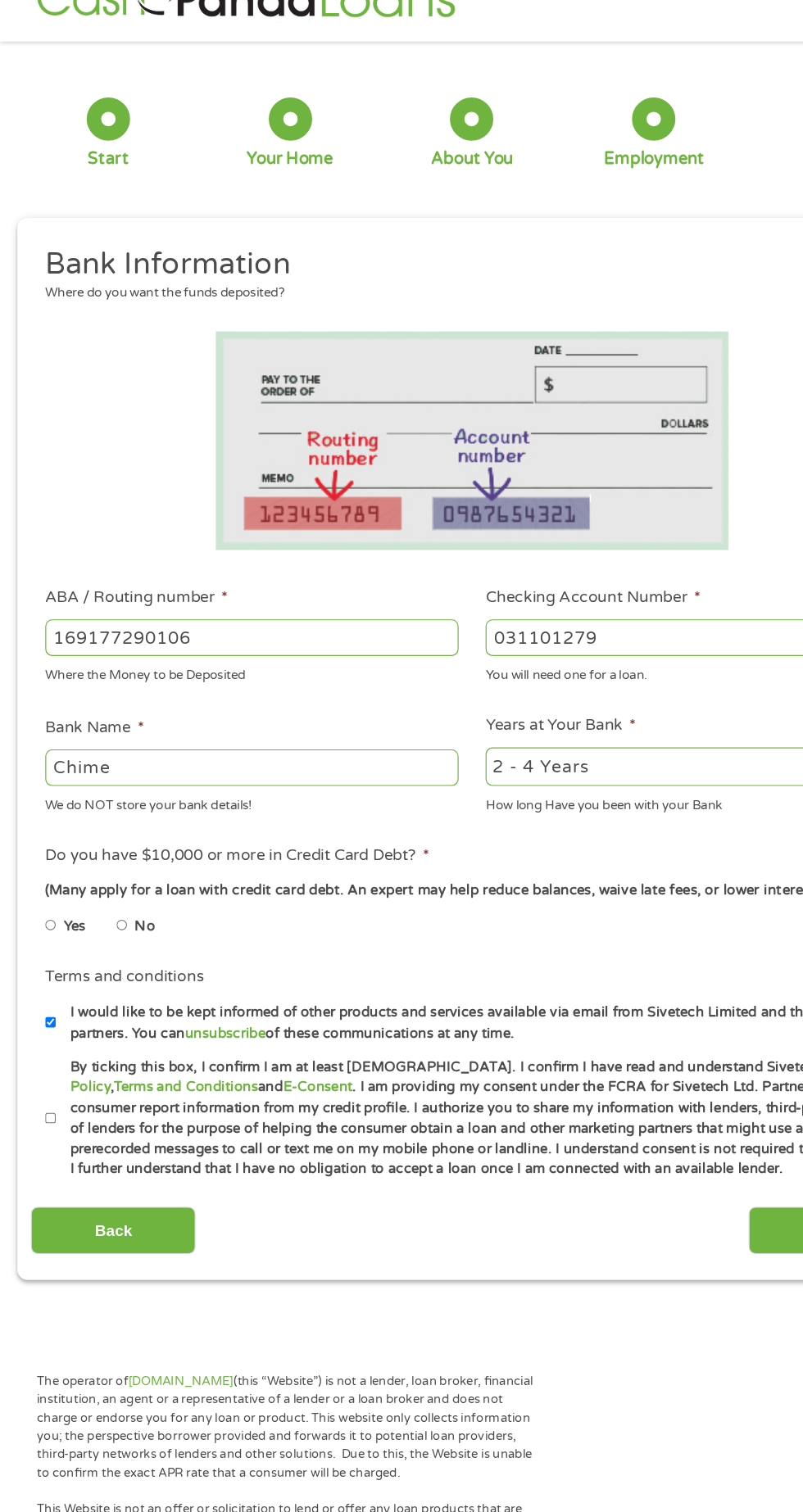
type input "Chime"
click at [107, 830] on input "No" at bounding box center [104, 829] width 10 height 26
radio input "true"
click at [50, 1011] on label "By ticking this box, I confirm I am at least [DEMOGRAPHIC_DATA]. I confirm I ha…" at bounding box center [409, 994] width 723 height 105
click at [49, 1006] on input "By ticking this box, I confirm I am at least [DEMOGRAPHIC_DATA]. I confirm I ha…" at bounding box center [43, 993] width 10 height 26
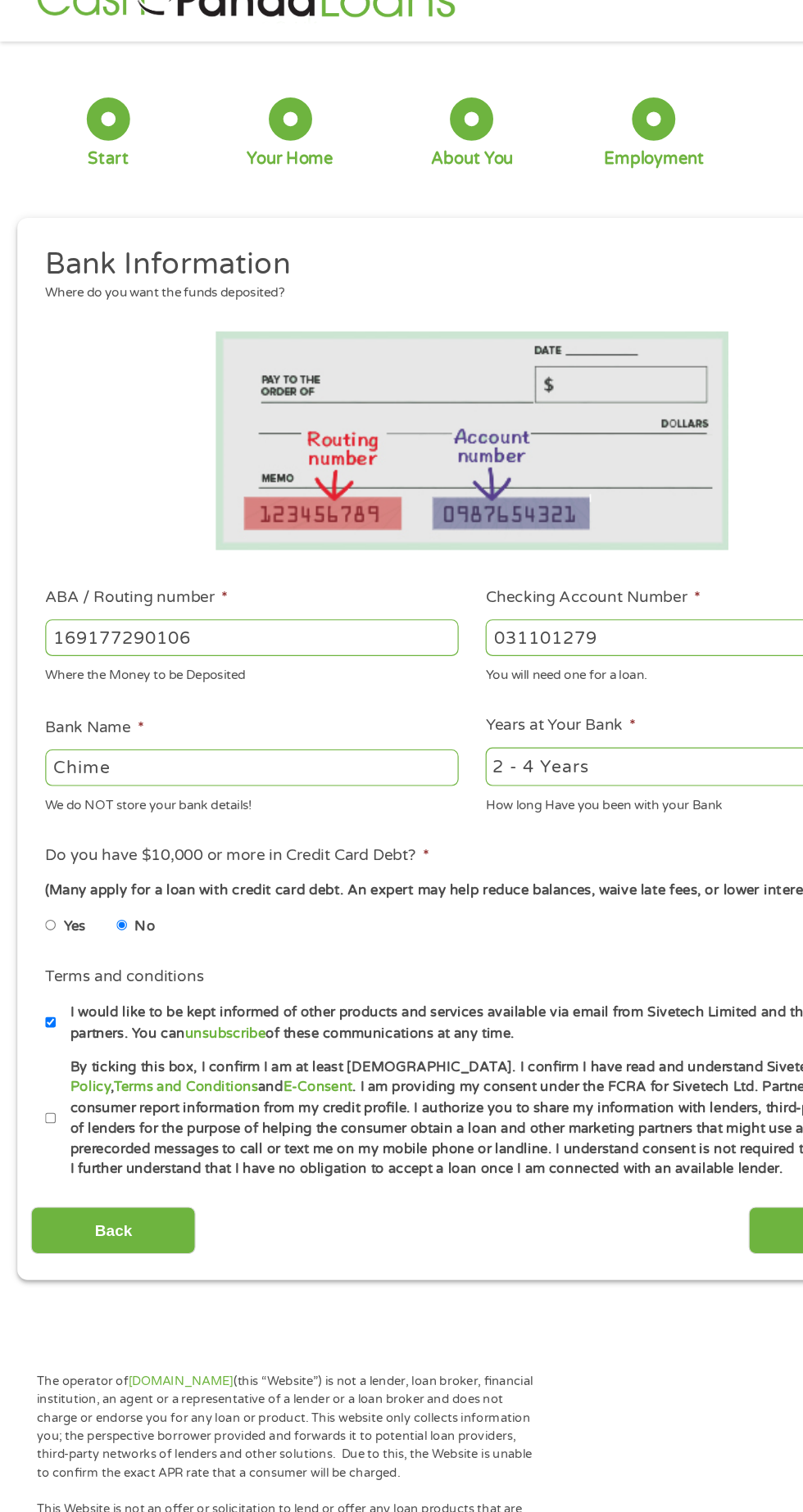
checkbox input "true"
click at [44, 914] on input "I would like to be kept informed of other products and services available via e…" at bounding box center [43, 912] width 10 height 26
checkbox input "false"
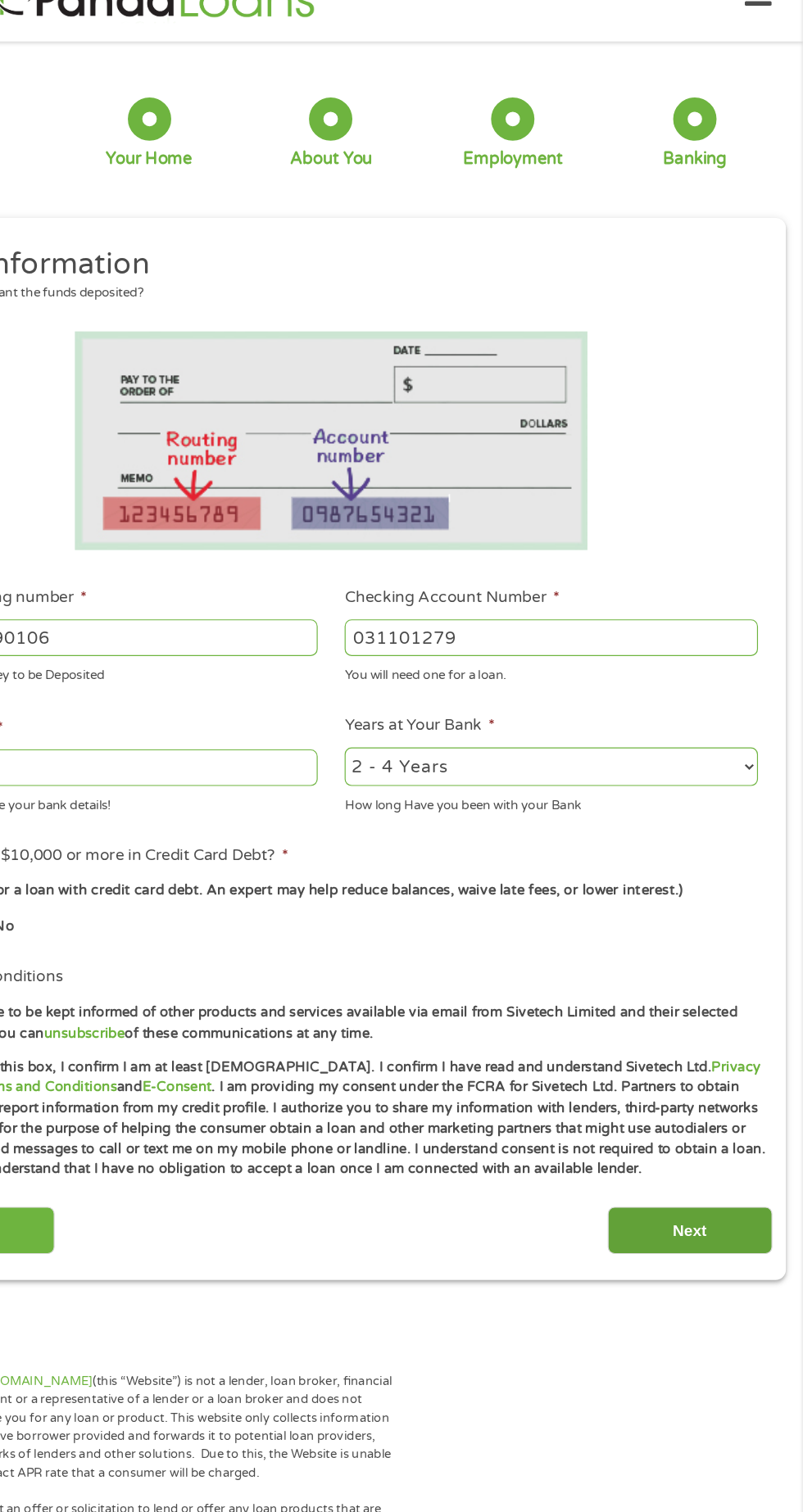
click at [718, 1092] on input "Next" at bounding box center [706, 1089] width 140 height 40
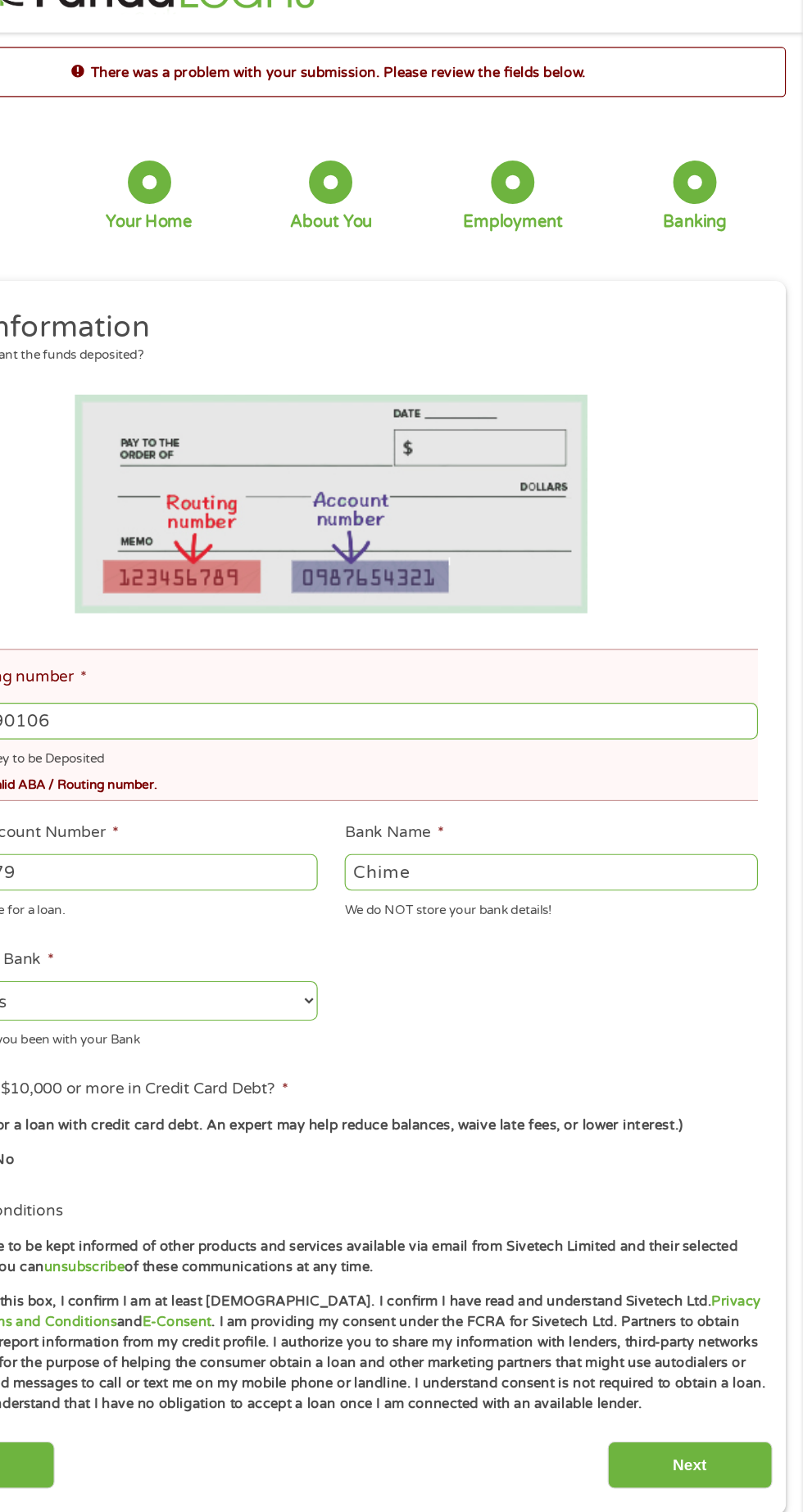
scroll to position [8, 0]
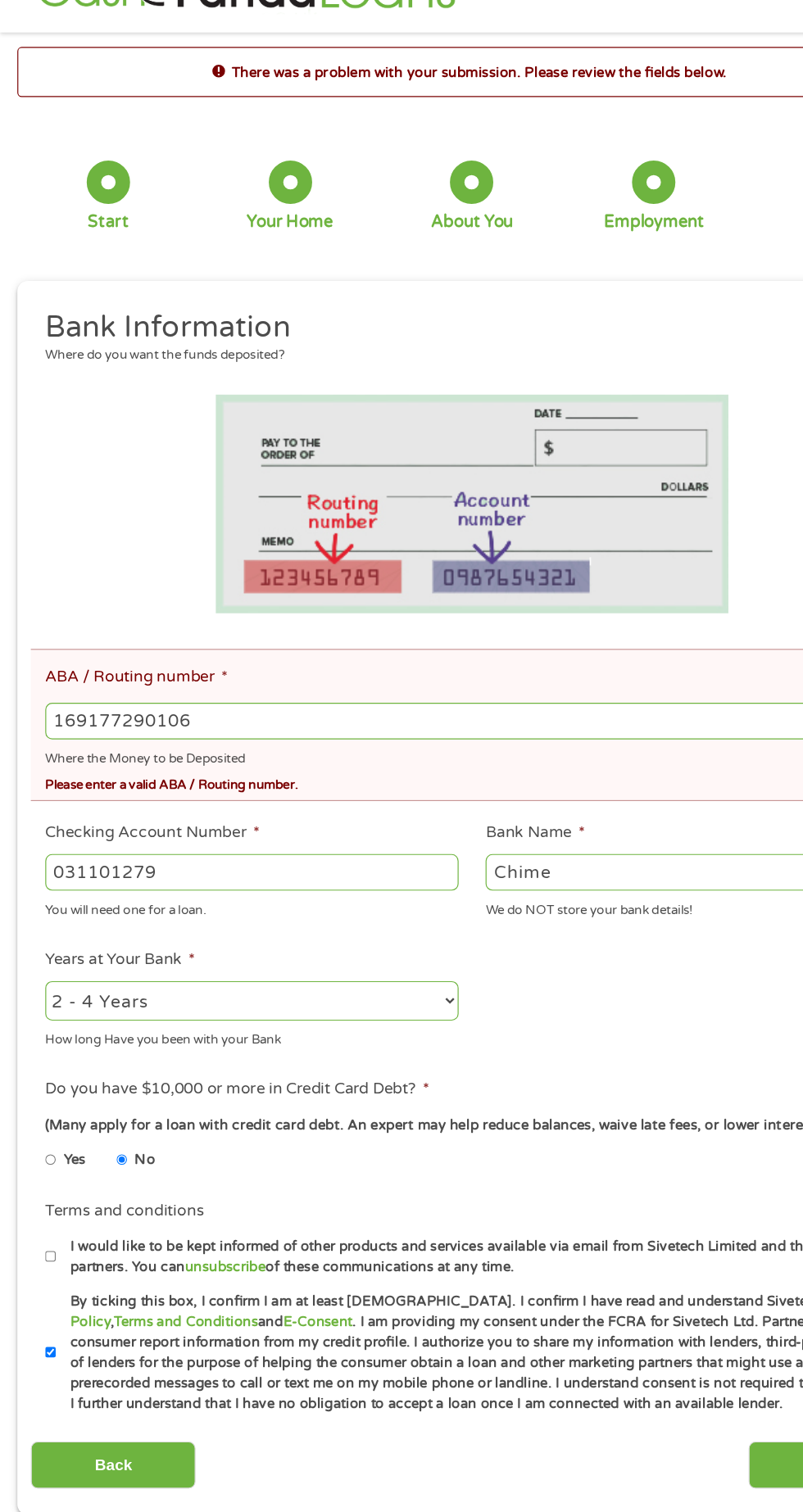
click at [315, 658] on input "169177290106" at bounding box center [401, 656] width 726 height 31
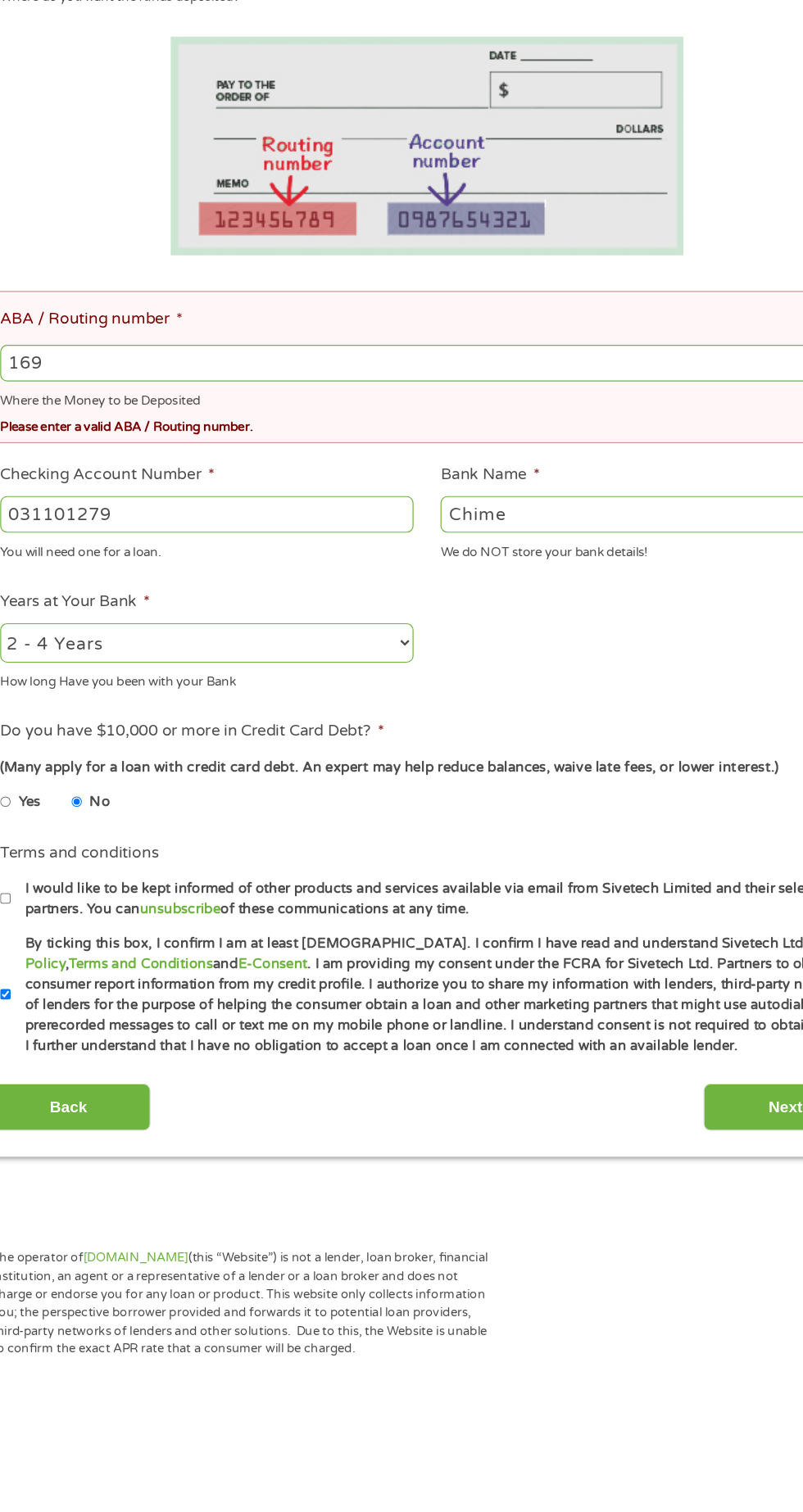
type input "16"
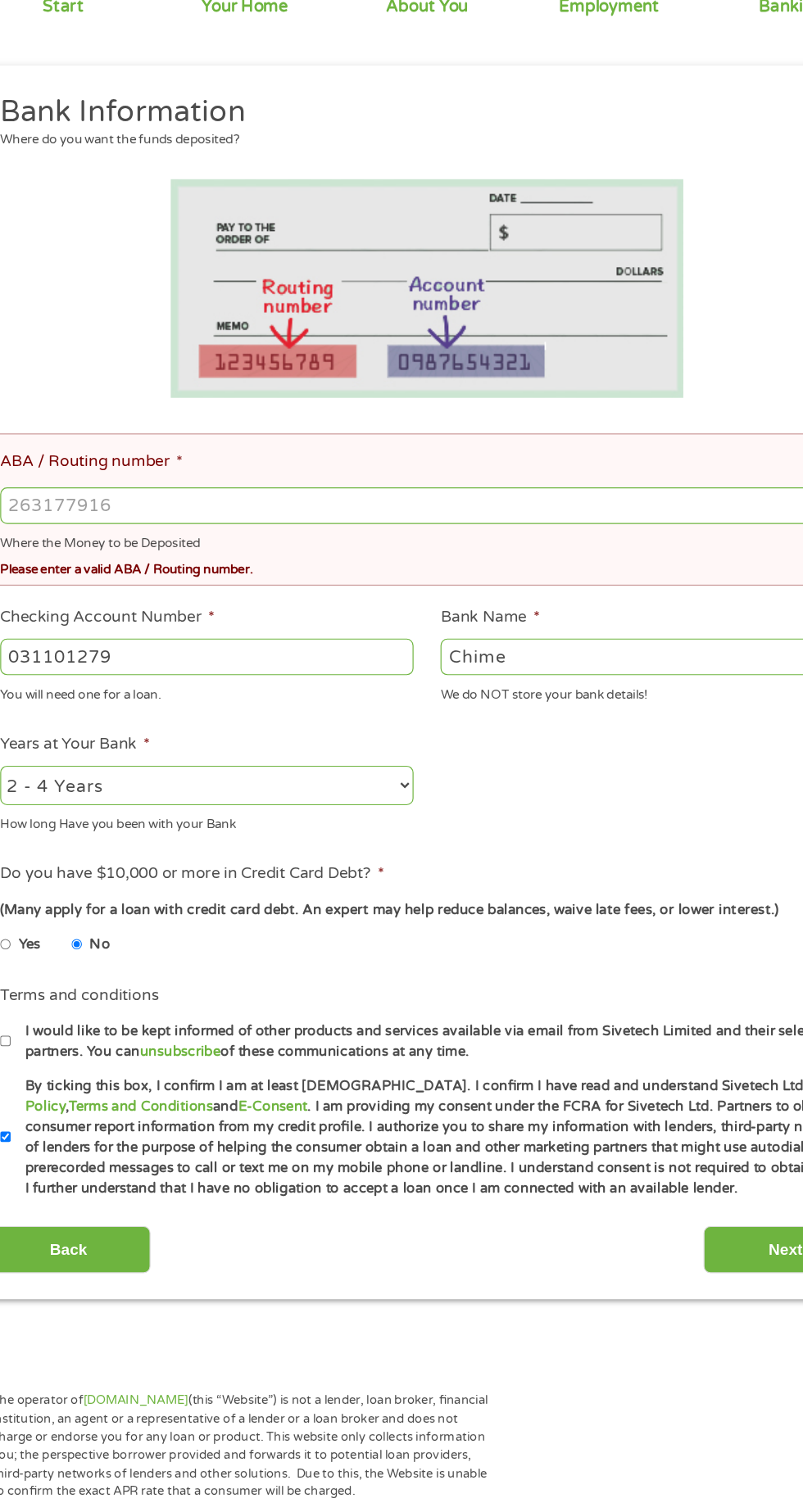
click at [297, 658] on input "ABA / Routing number *" at bounding box center [401, 655] width 726 height 31
type input "031101279"
type input "THE BANCORP BANK"
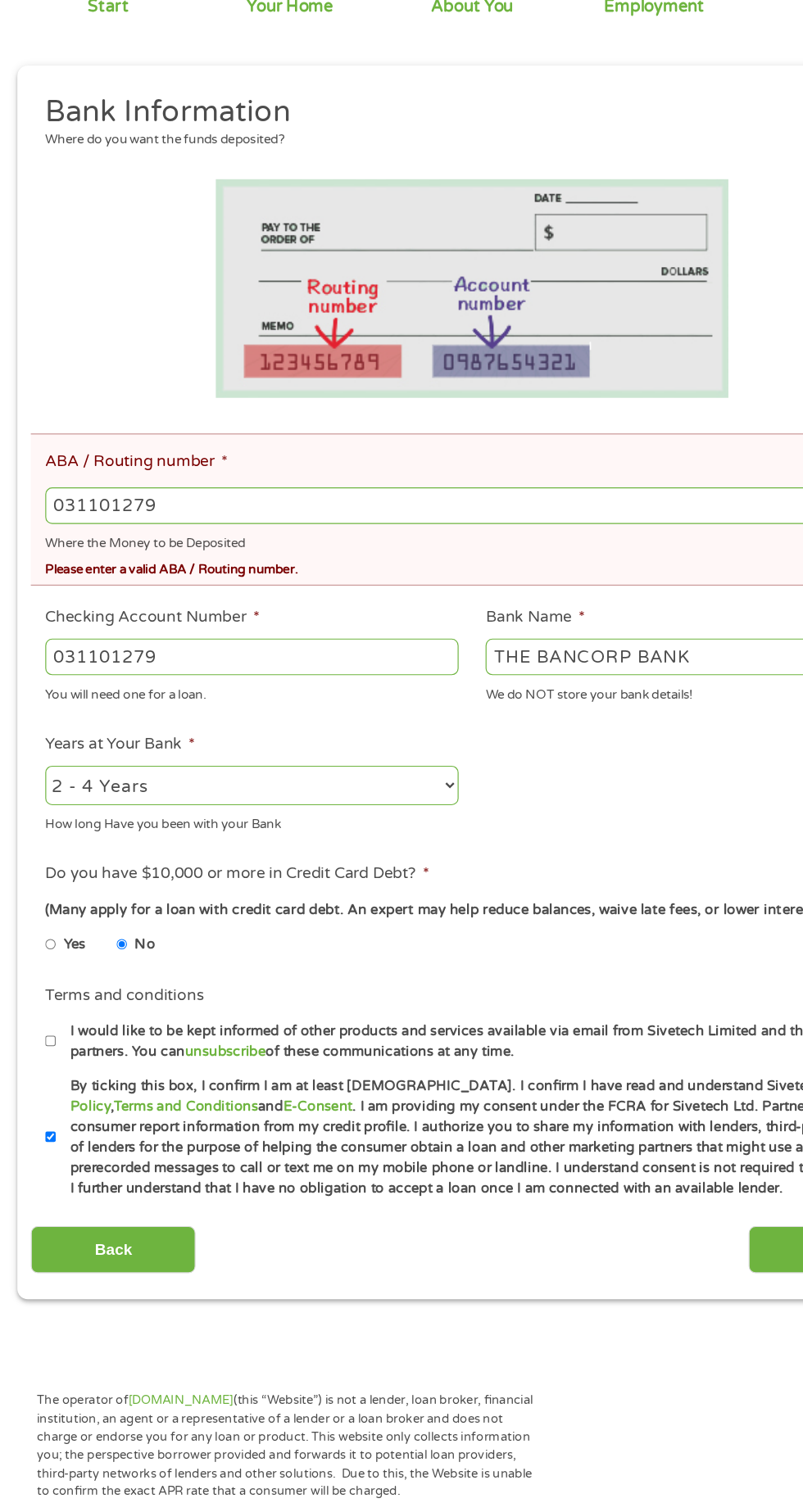
type input "031101279"
click at [299, 790] on input "031101279" at bounding box center [214, 784] width 351 height 31
type input "0"
click at [246, 789] on input "Checking Account Number *" at bounding box center [214, 784] width 351 height 31
click at [276, 794] on input "Checking Account Number *" at bounding box center [214, 784] width 351 height 31
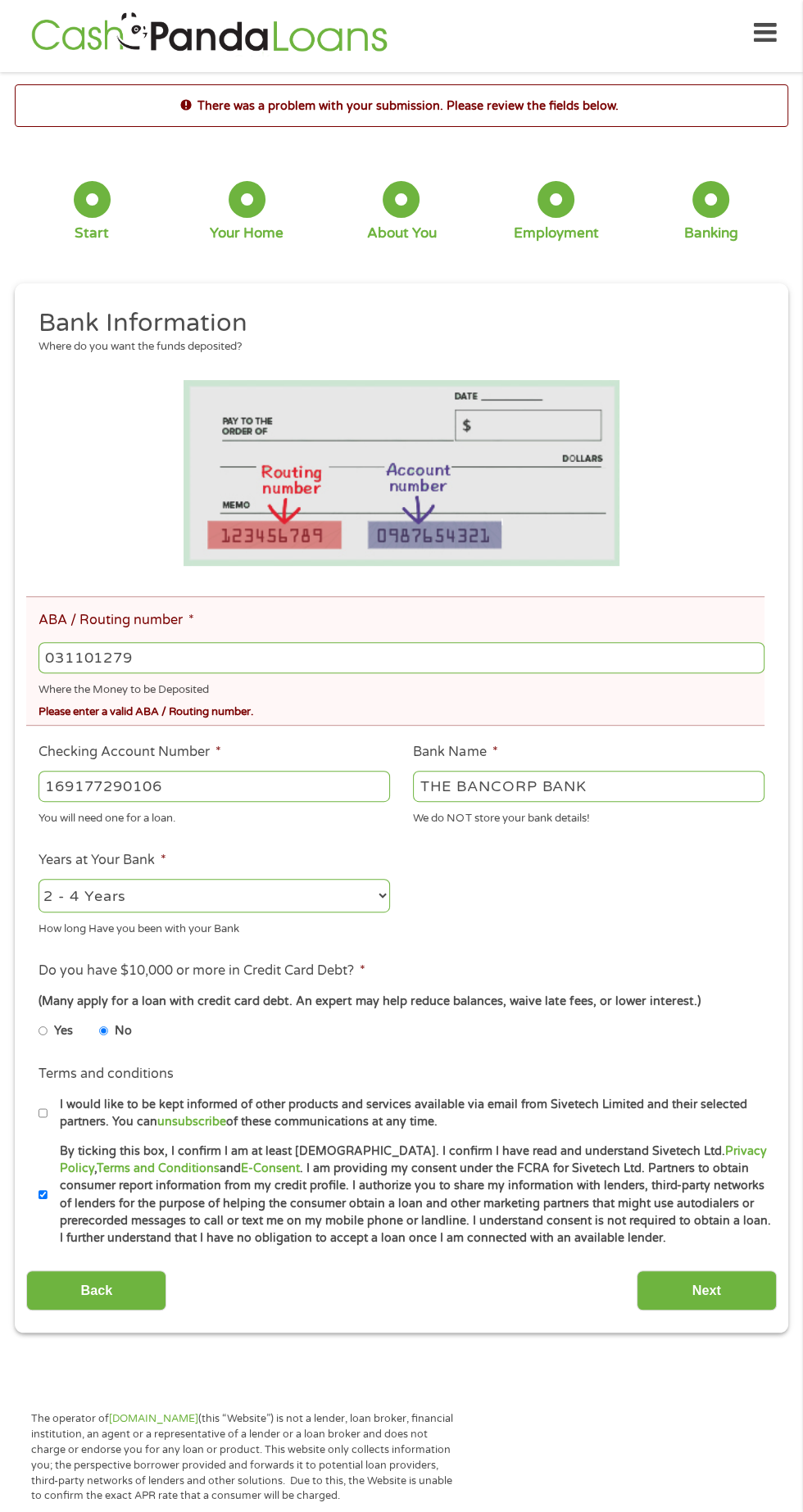
scroll to position [6, 0]
type input "169177290106"
click at [720, 1302] on input "Next" at bounding box center [706, 1291] width 140 height 40
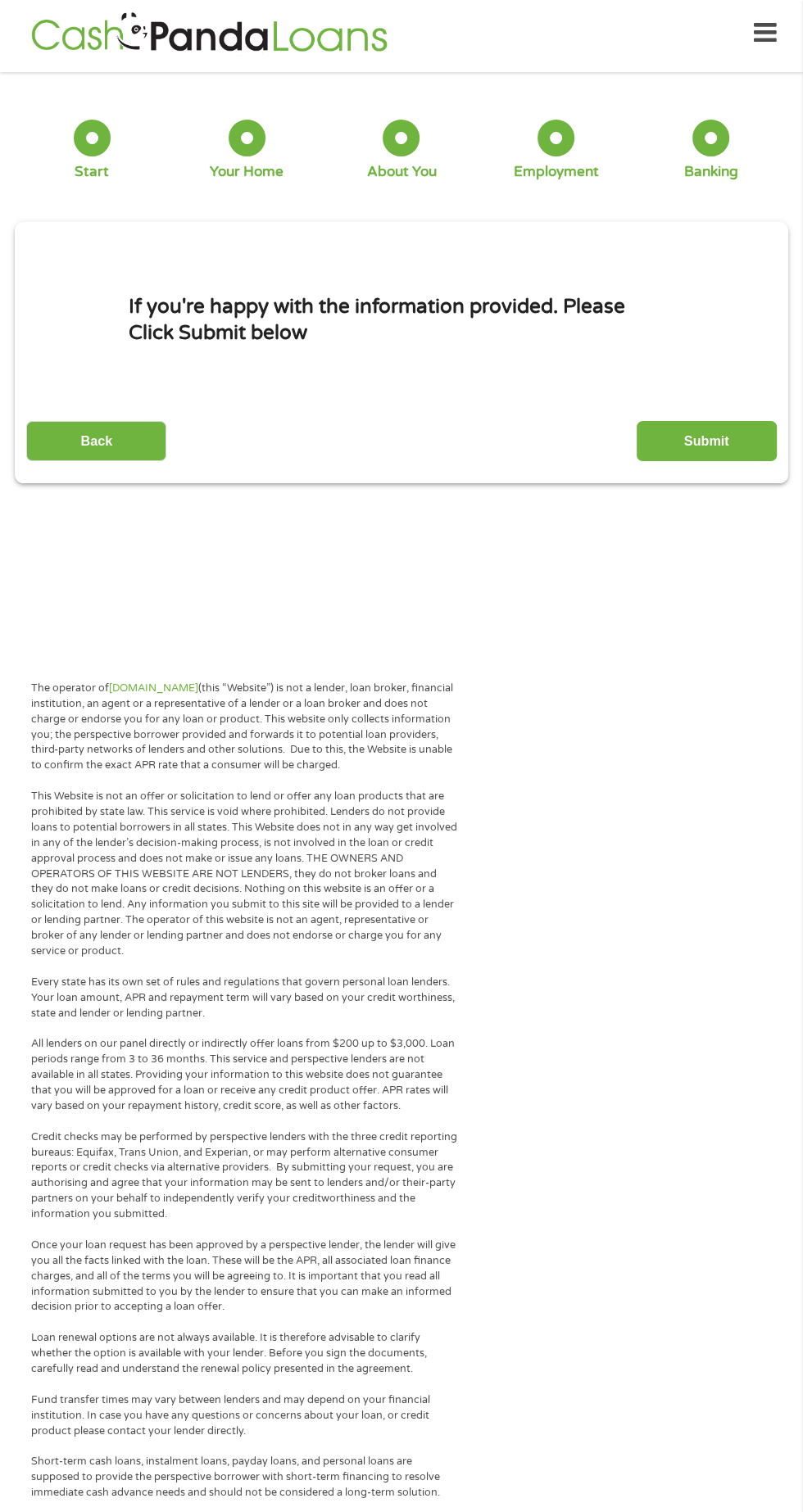
scroll to position [8, 0]
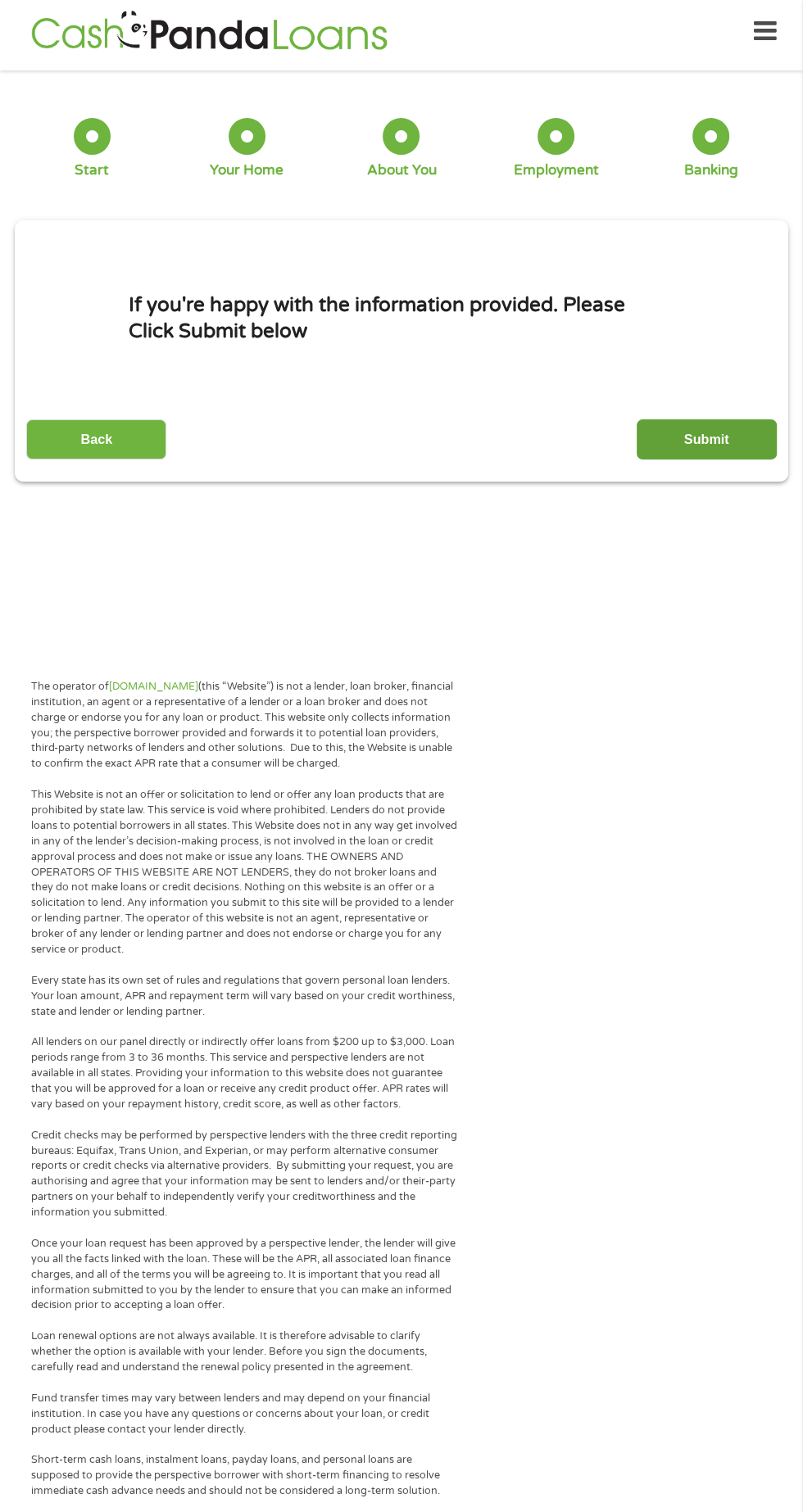
click at [710, 433] on input "Submit" at bounding box center [706, 440] width 140 height 40
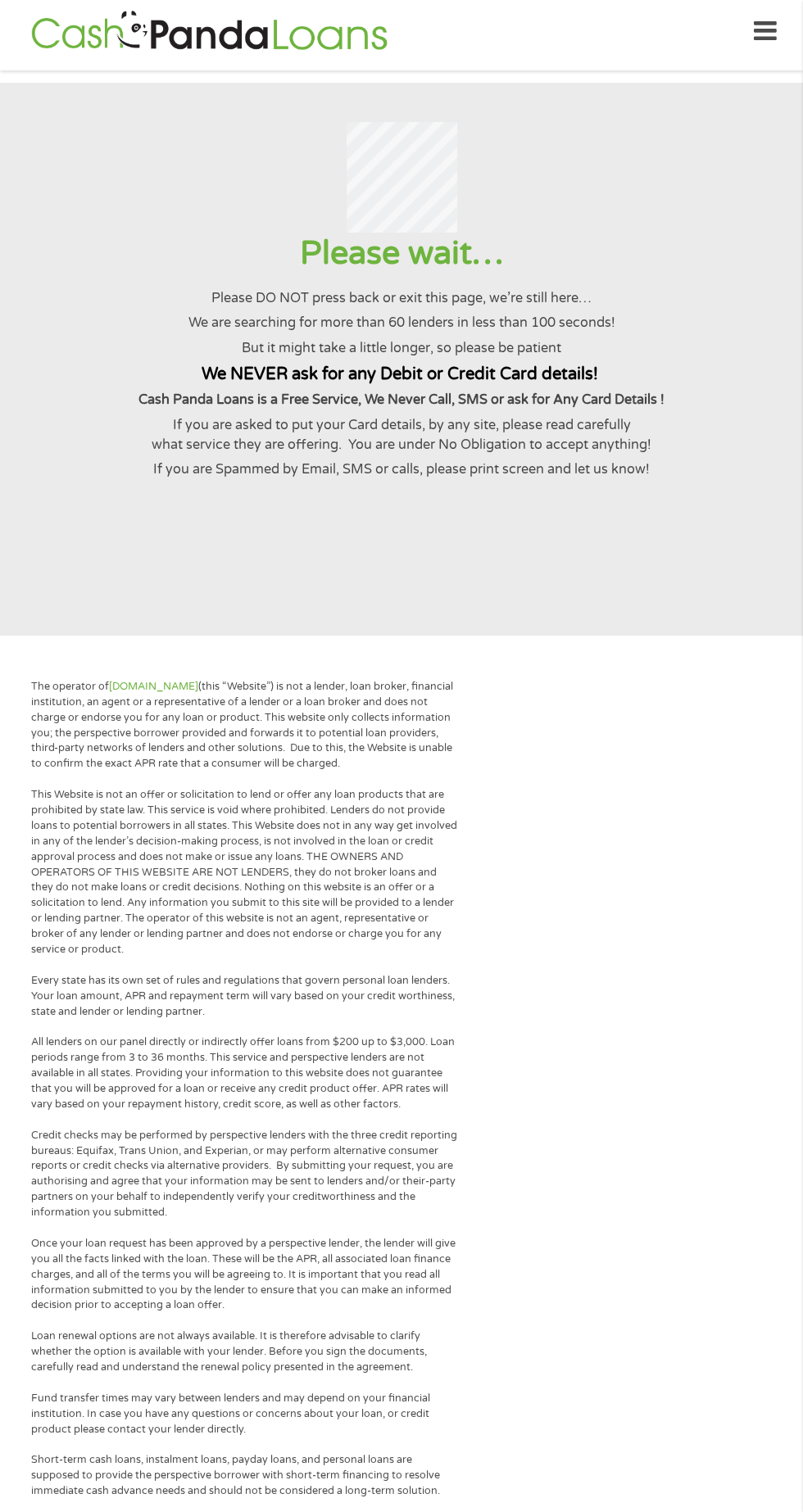
scroll to position [0, 0]
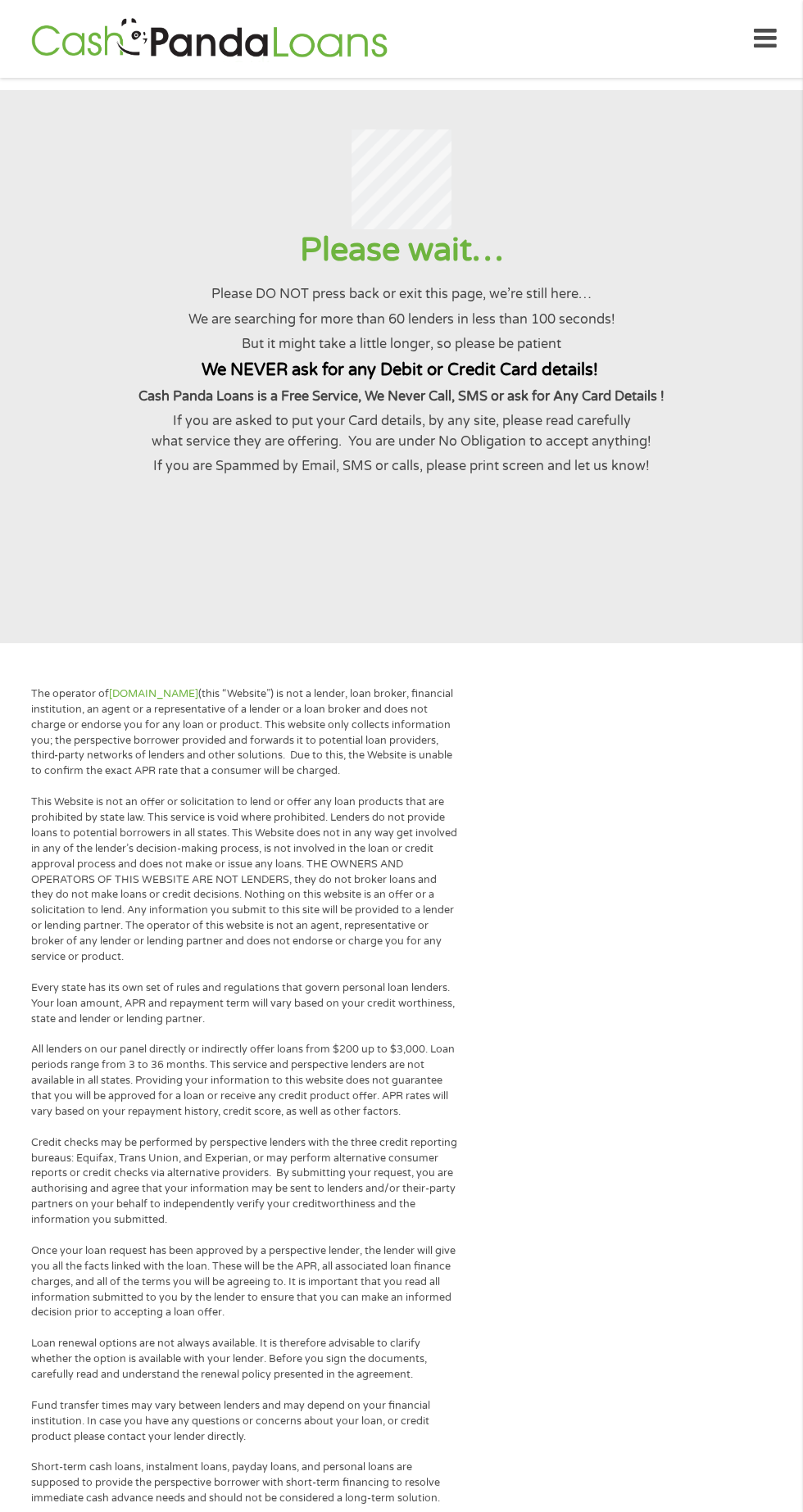
click at [661, 1156] on div "The operator of [DOMAIN_NAME] (this “Website”) is not a lender, loan broker, fi…" at bounding box center [402, 1460] width 803 height 1596
click at [650, 1099] on div "The operator of [DOMAIN_NAME] (this “Website”) is not a lender, loan broker, fi…" at bounding box center [402, 1460] width 803 height 1596
click at [652, 1129] on div "The operator of [DOMAIN_NAME] (this “Website”) is not a lender, loan broker, fi…" at bounding box center [402, 1460] width 803 height 1596
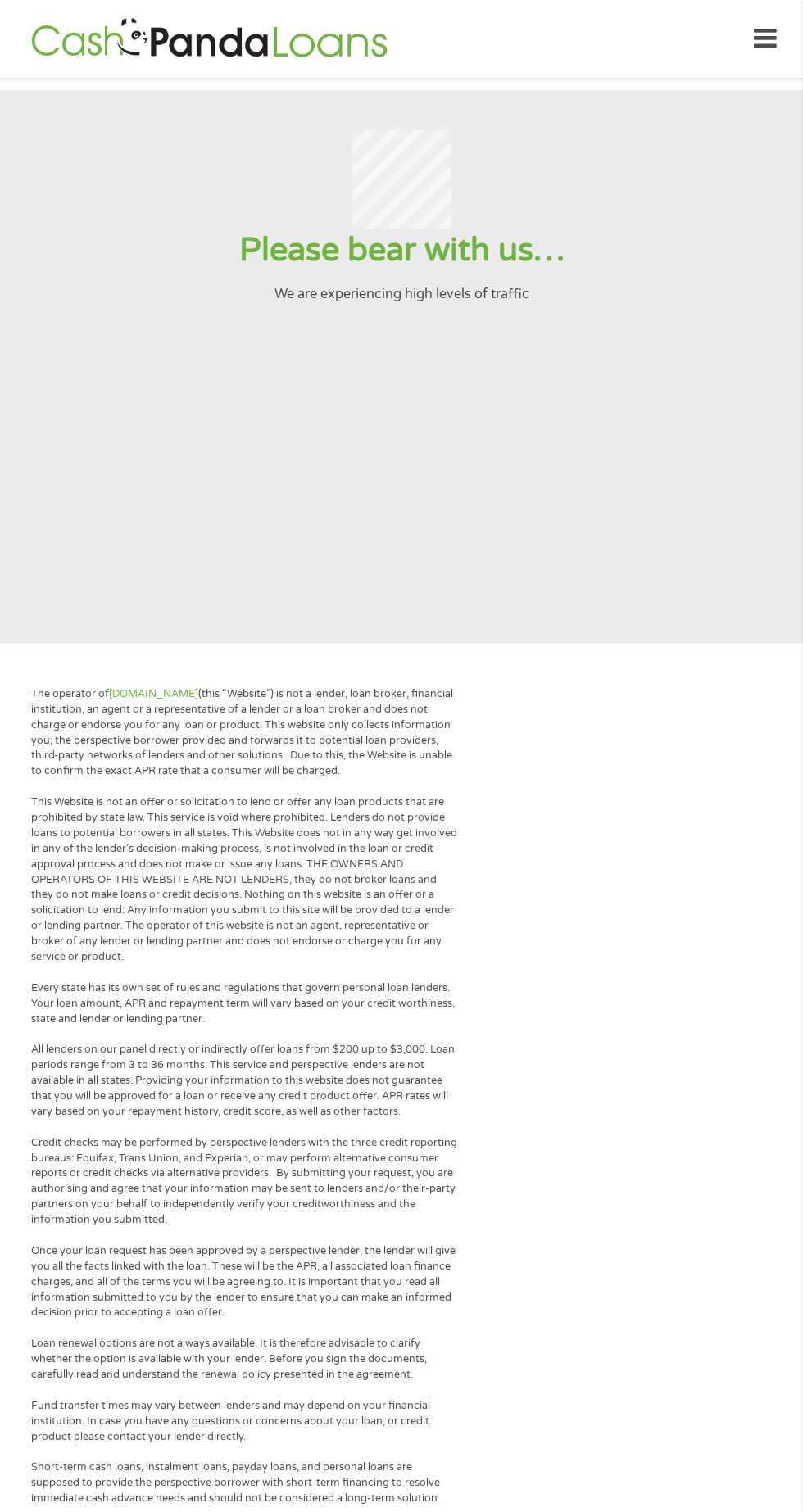
click at [621, 1231] on div "The operator of [DOMAIN_NAME] (this “Website”) is not a lender, loan broker, fi…" at bounding box center [402, 1460] width 803 height 1596
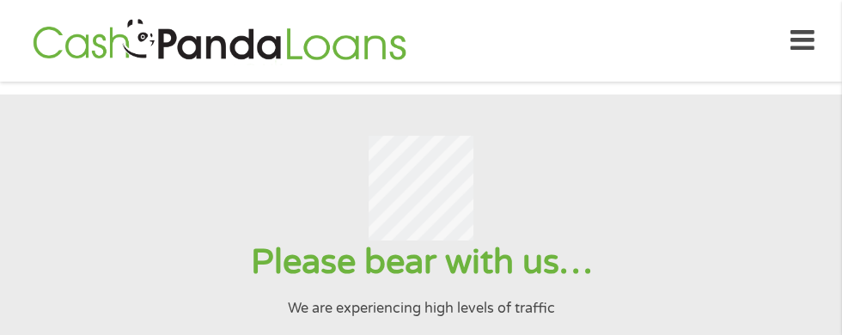
click at [666, 166] on div at bounding box center [421, 188] width 800 height 105
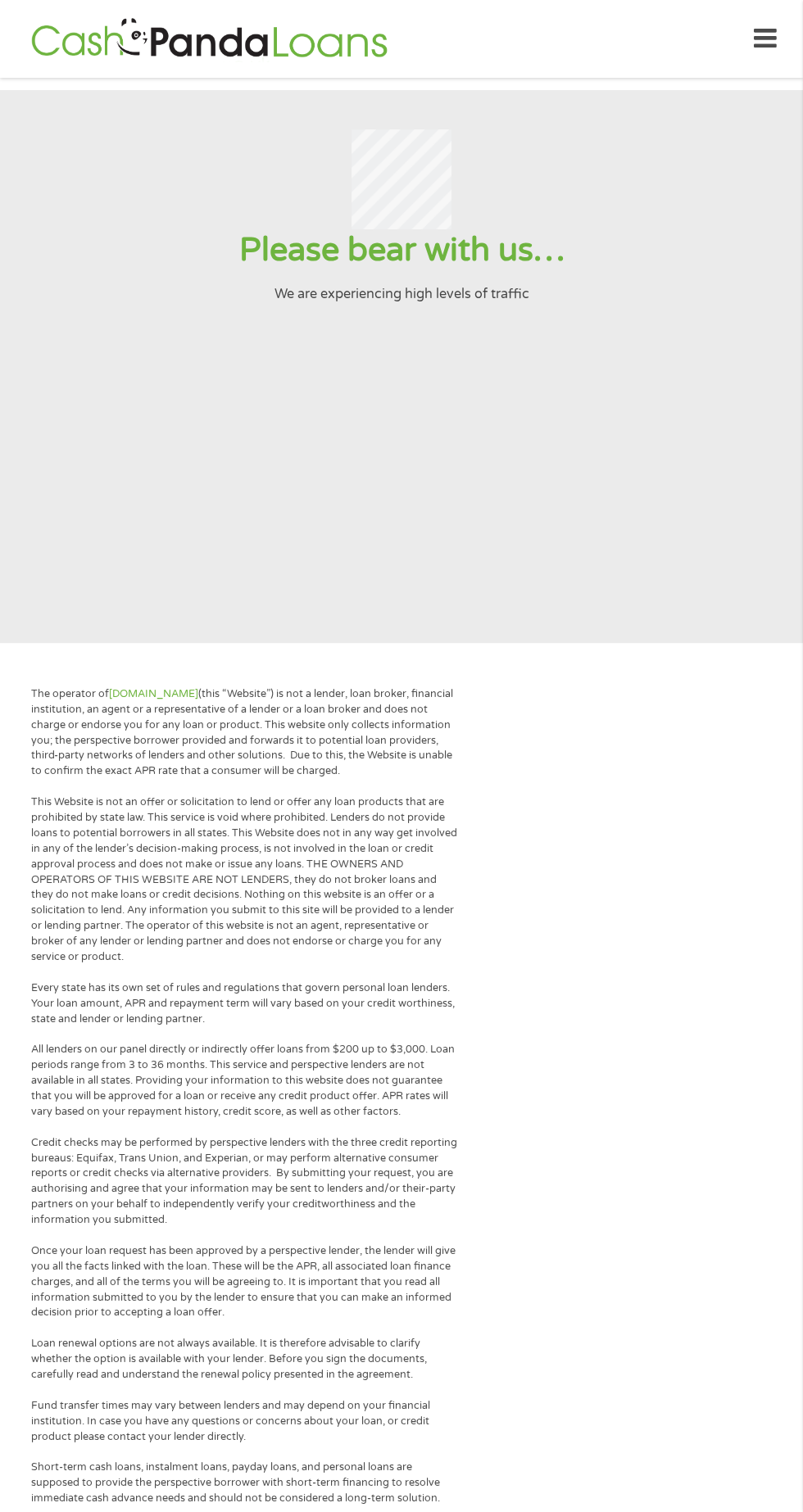
click at [654, 1156] on div "The operator of [DOMAIN_NAME] (this “Website”) is not a lender, loan broker, fi…" at bounding box center [402, 1460] width 803 height 1596
